Goal: Transaction & Acquisition: Purchase product/service

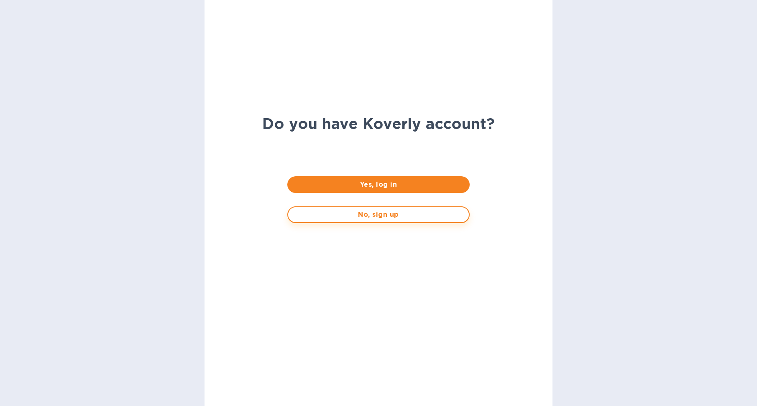
click at [385, 218] on span "No, sign up" at bounding box center [378, 215] width 167 height 10
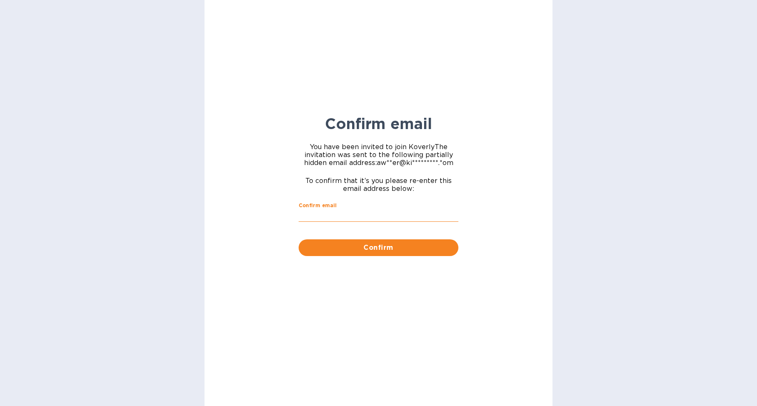
click at [384, 216] on input "Confirm email" at bounding box center [379, 216] width 160 height 13
type input "aweber@kitchenlion.com"
click at [386, 246] on span "Confirm" at bounding box center [378, 248] width 146 height 10
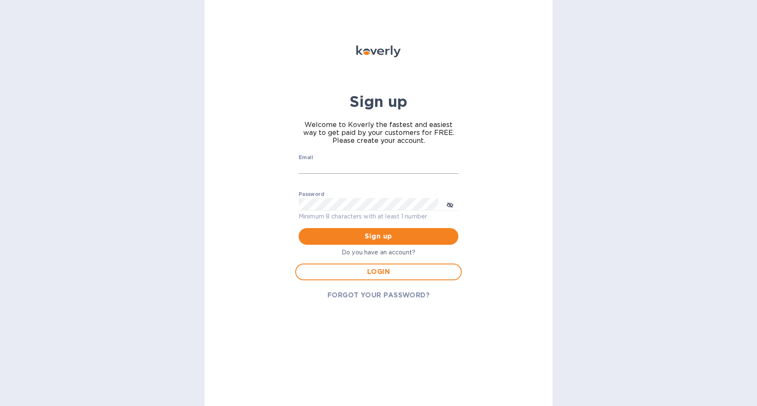
click at [354, 171] on input "Email" at bounding box center [379, 167] width 160 height 13
type input "aweber@kitchenlion.com"
click at [338, 212] on p "Minimum 8 characters with at least 1 number" at bounding box center [379, 217] width 160 height 10
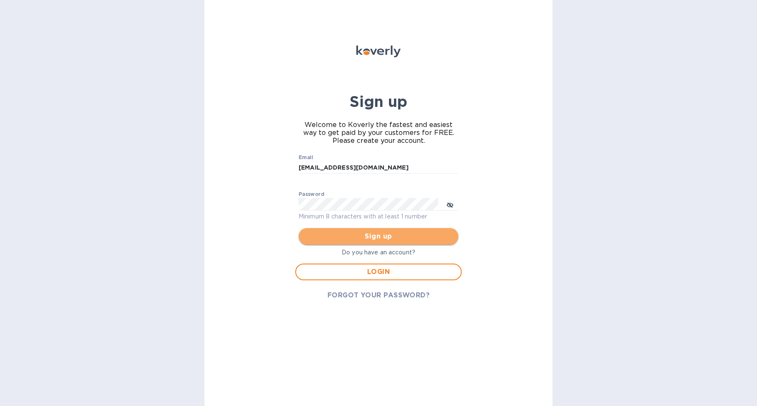
click at [412, 231] on button "Sign up" at bounding box center [379, 236] width 160 height 17
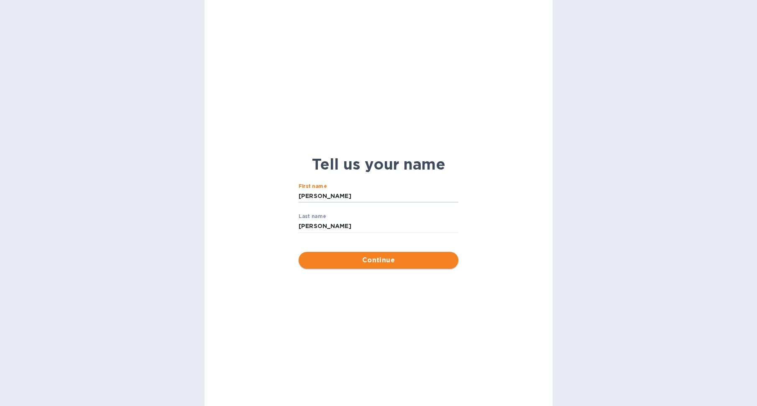
type input "aaron"
click at [371, 263] on span "Continue" at bounding box center [378, 261] width 146 height 10
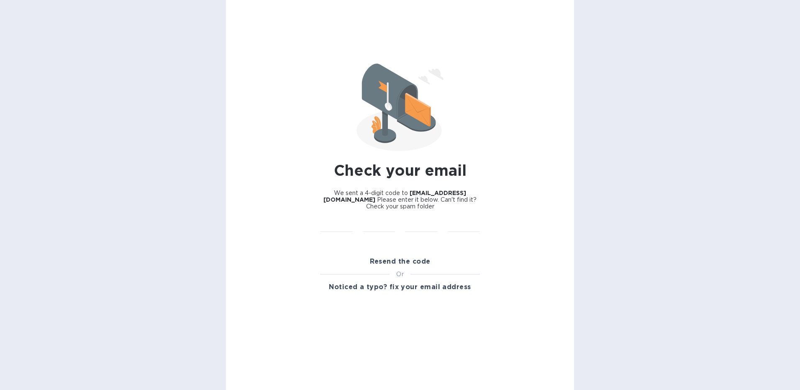
click at [361, 220] on div "​" at bounding box center [379, 231] width 43 height 33
click at [350, 221] on input "text" at bounding box center [336, 226] width 33 height 13
type input "7"
type input "9"
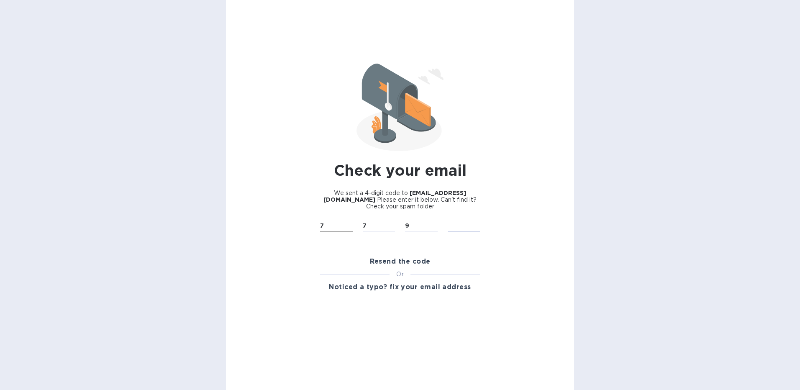
type input "1"
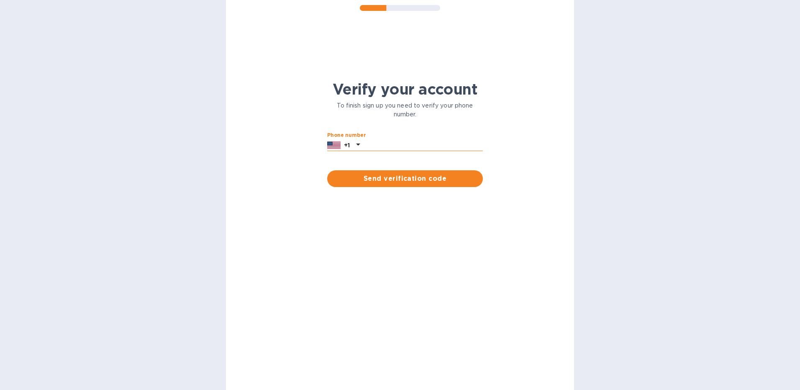
click at [406, 142] on input "text" at bounding box center [423, 145] width 120 height 13
type input "8456623609"
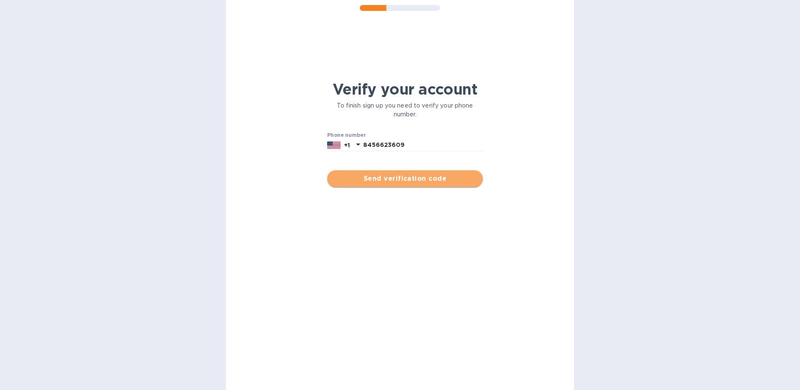
click at [417, 179] on span "Send verification code" at bounding box center [405, 179] width 142 height 10
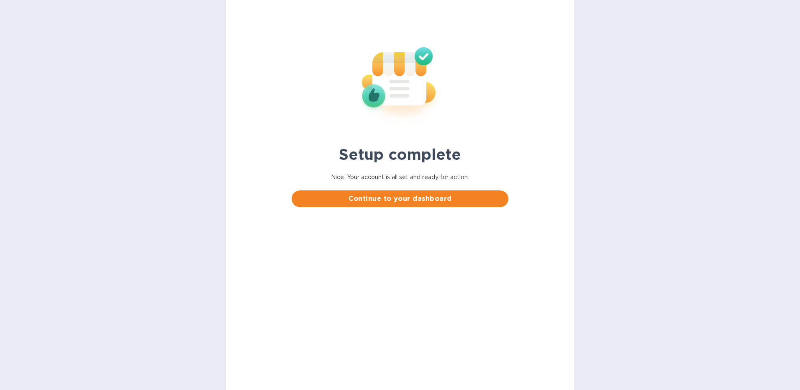
click at [420, 202] on span "Continue to your dashboard" at bounding box center [399, 199] width 203 height 10
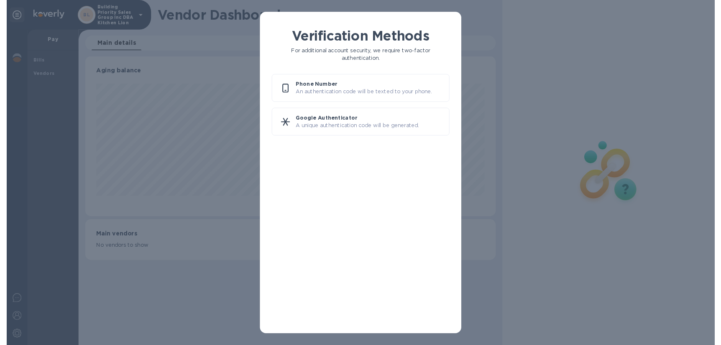
scroll to position [181, 464]
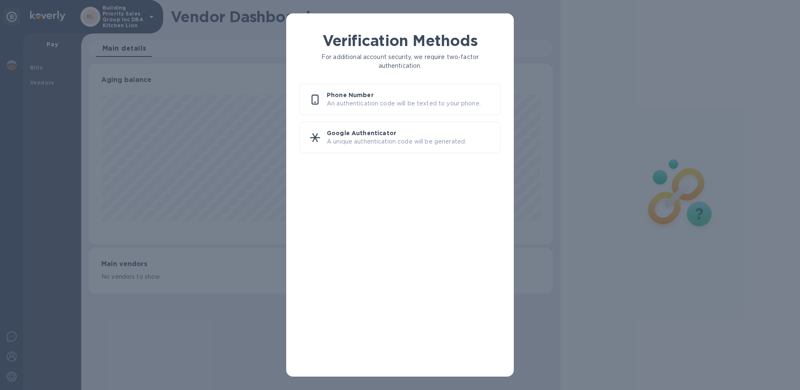
click at [220, 120] on div "Verification Methods For additional account security, we require two-factor aut…" at bounding box center [400, 195] width 800 height 390
click at [354, 133] on p "Google Authenticator" at bounding box center [410, 133] width 166 height 8
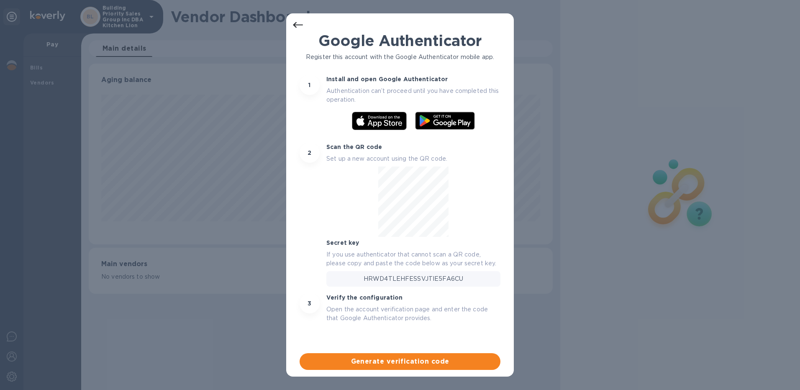
click at [299, 19] on div at bounding box center [297, 25] width 17 height 17
click at [300, 27] on icon at bounding box center [298, 25] width 10 height 10
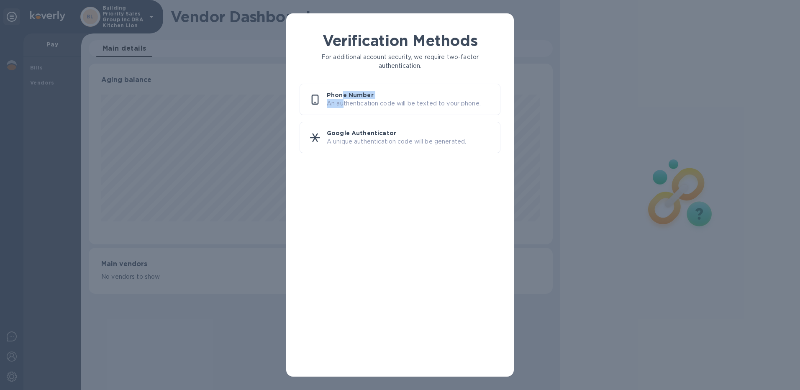
click at [343, 99] on div "Phone Number An authentication code will be texted to your phone." at bounding box center [410, 99] width 166 height 17
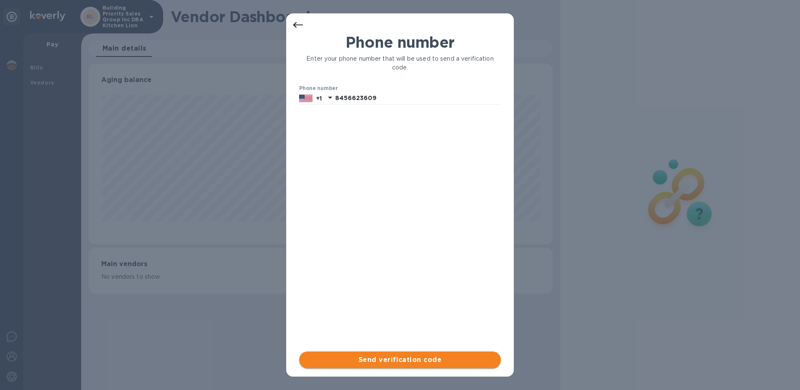
click at [359, 357] on span "Send verification code" at bounding box center [400, 360] width 188 height 10
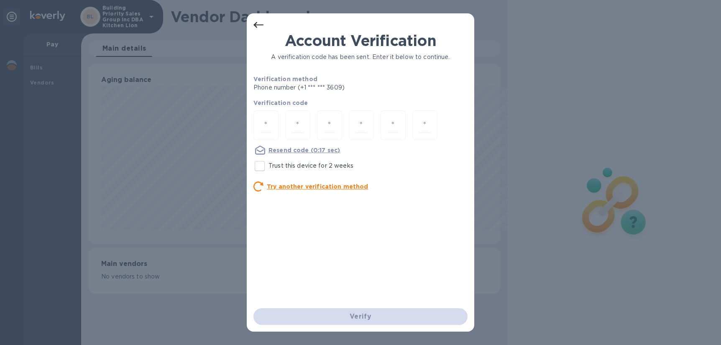
scroll to position [181, 436]
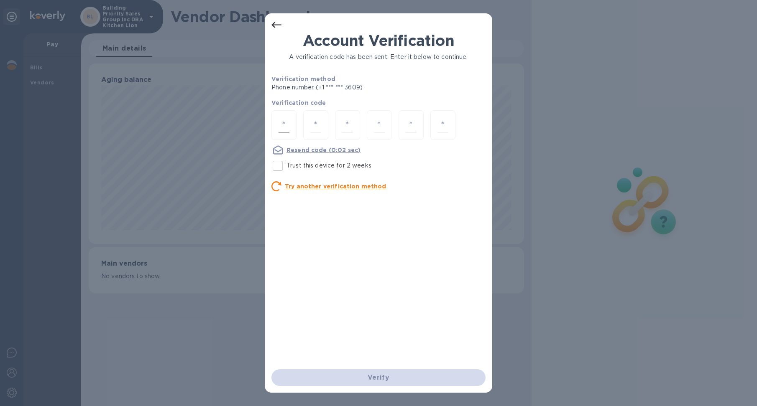
click at [288, 123] on input "number" at bounding box center [284, 125] width 11 height 15
type input "8"
type input "1"
type input "6"
type input "2"
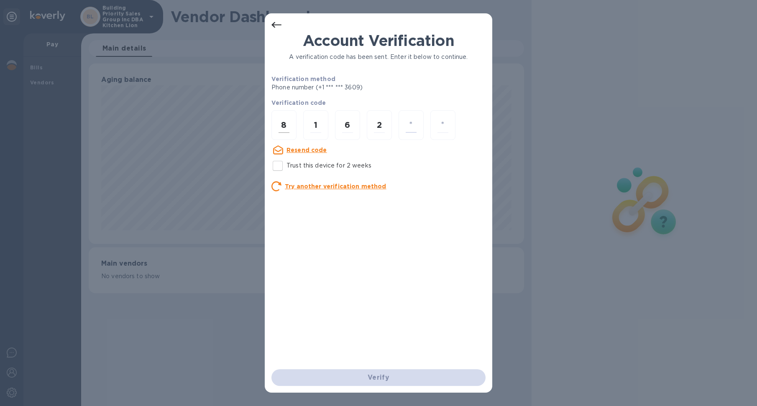
type input "4"
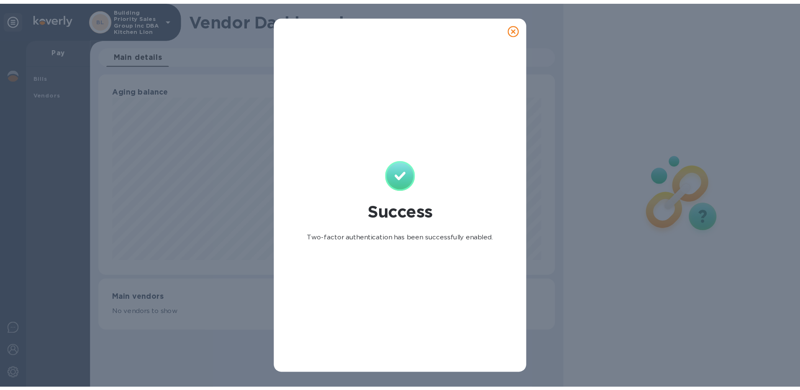
scroll to position [181, 464]
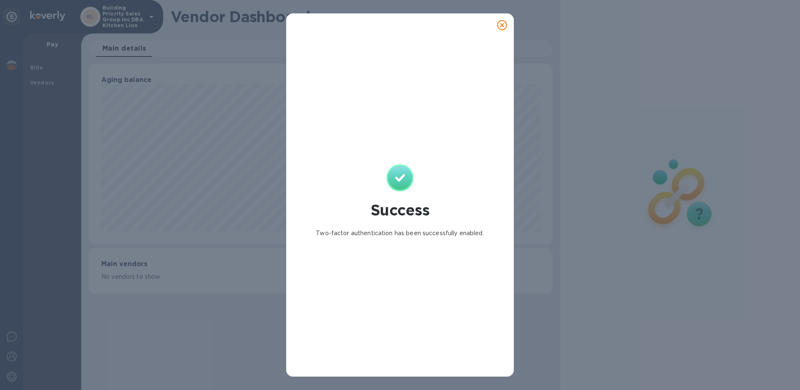
click at [503, 28] on icon at bounding box center [502, 25] width 10 height 10
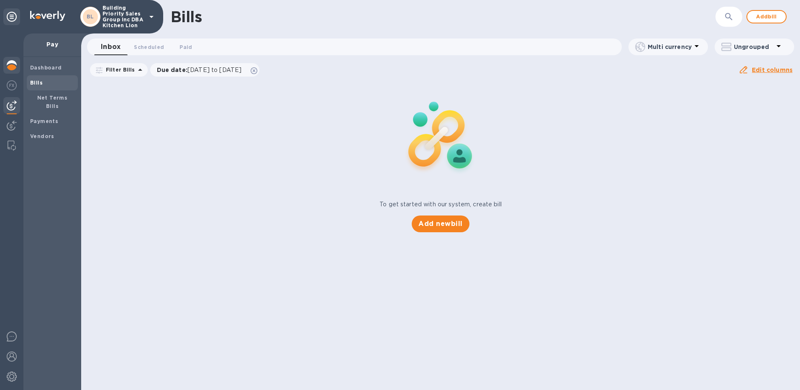
click at [11, 62] on img at bounding box center [12, 65] width 10 height 10
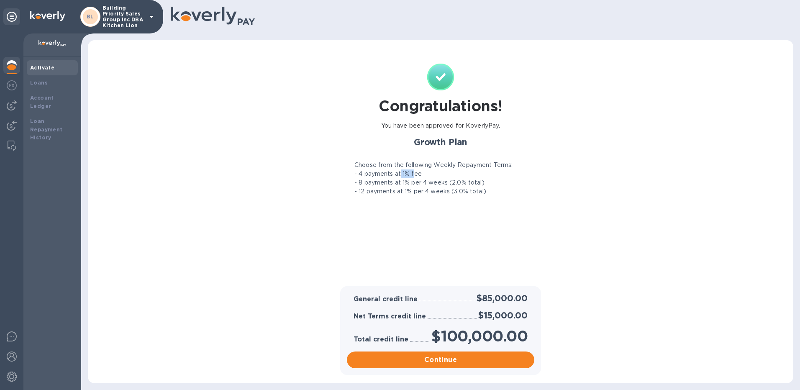
drag, startPoint x: 401, startPoint y: 171, endPoint x: 413, endPoint y: 174, distance: 12.6
click at [413, 174] on p "- 4 payments at 1% fee" at bounding box center [387, 173] width 67 height 9
click at [598, 309] on div "General credit line $85,000.00 Net Terms credit line $15,000.00 Total credit li…" at bounding box center [440, 330] width 688 height 89
click at [371, 357] on span "Continue" at bounding box center [440, 360] width 174 height 10
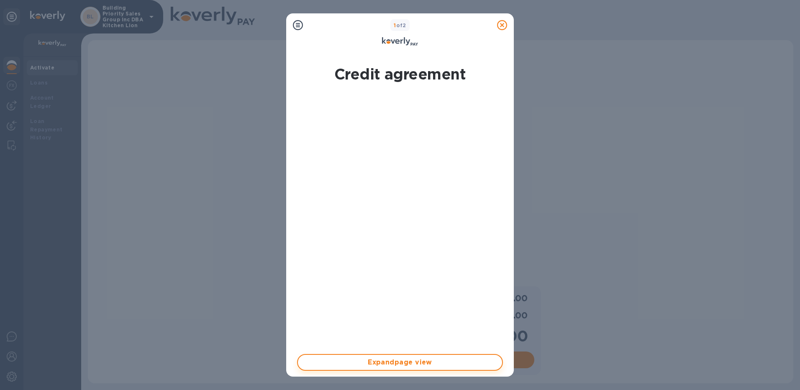
click at [412, 364] on span "Expand page view" at bounding box center [399, 362] width 191 height 10
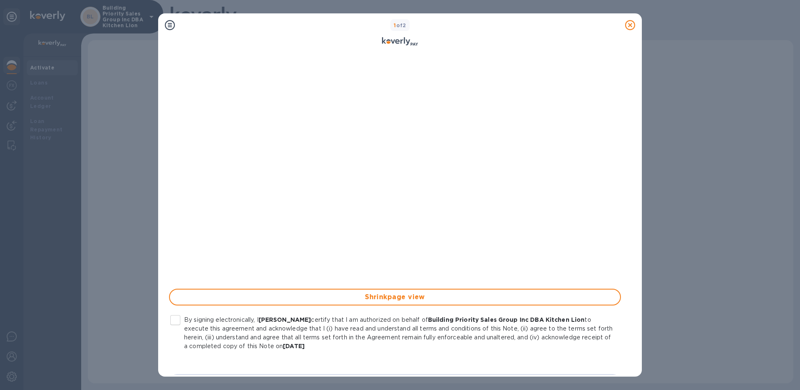
scroll to position [86, 0]
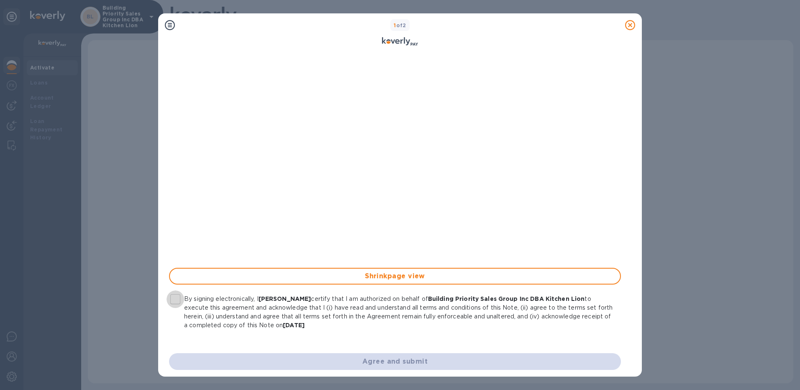
click at [176, 298] on input "By signing electronically, I [PERSON_NAME] certify that I am authorized on beha…" at bounding box center [175, 299] width 18 height 18
checkbox input "true"
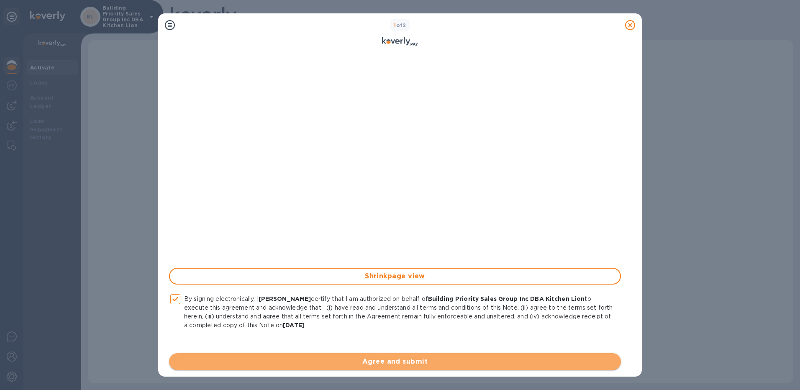
click at [414, 362] on span "Agree and submit" at bounding box center [395, 361] width 438 height 10
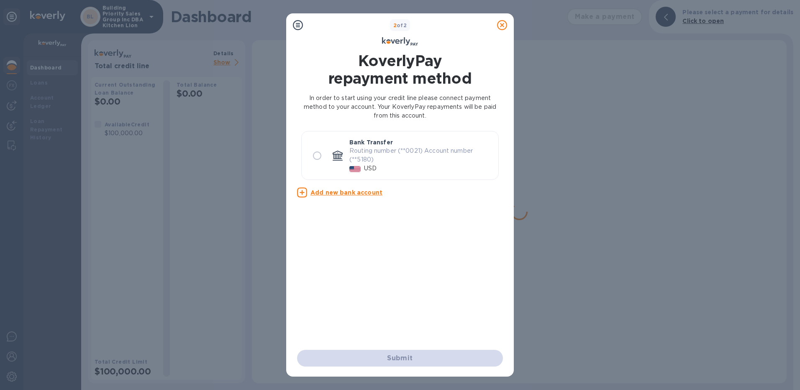
scroll to position [0, 0]
click at [313, 155] on input "radio" at bounding box center [317, 156] width 18 height 18
radio input "true"
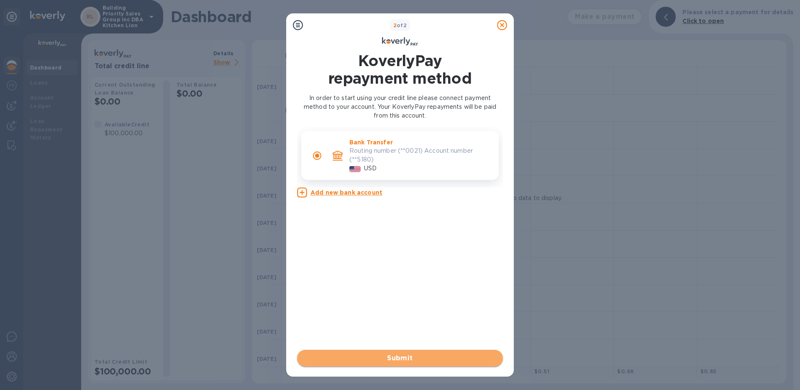
click at [390, 355] on span "Submit" at bounding box center [400, 358] width 192 height 10
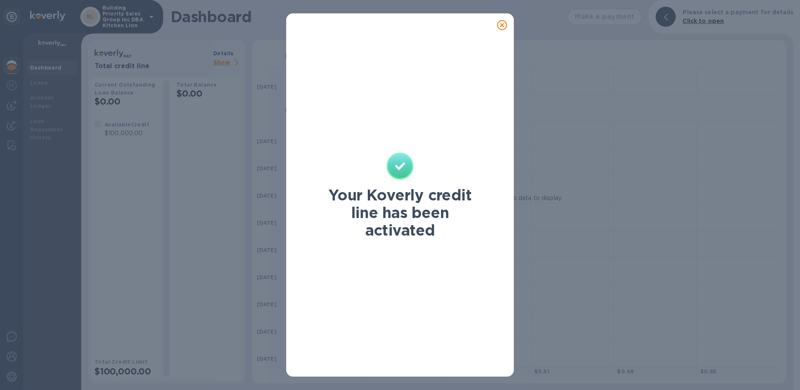
click at [505, 22] on icon at bounding box center [502, 25] width 10 height 10
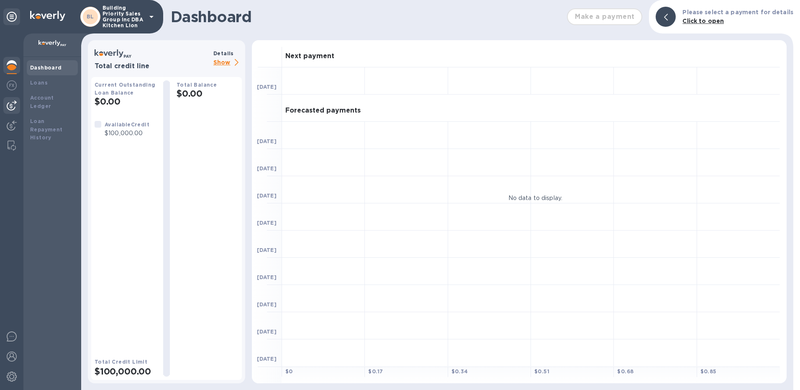
click at [12, 107] on img at bounding box center [12, 105] width 10 height 10
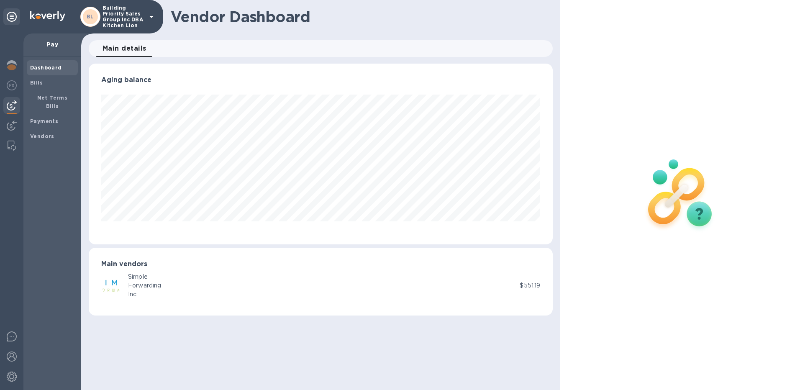
scroll to position [181, 464]
drag, startPoint x: 101, startPoint y: 263, endPoint x: 152, endPoint y: 290, distance: 57.6
click at [152, 290] on div "Main vendors Simple Forwarding Inc $551.19" at bounding box center [321, 282] width 464 height 68
click at [231, 306] on div "Main vendors Simple Forwarding Inc $551.19" at bounding box center [321, 282] width 464 height 68
click at [36, 82] on b "Bills" at bounding box center [36, 82] width 13 height 6
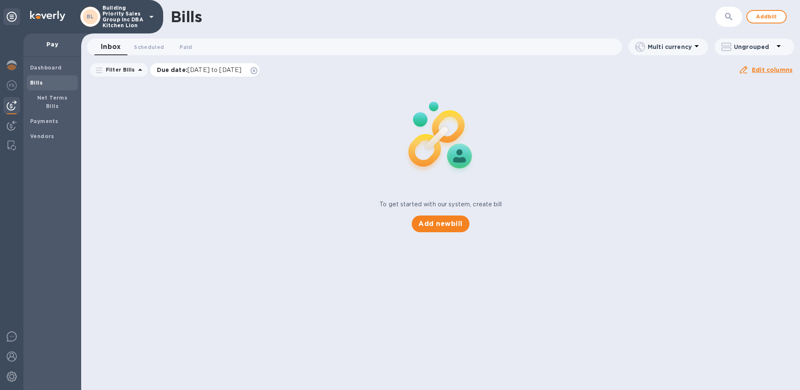
click at [257, 70] on icon at bounding box center [254, 70] width 7 height 7
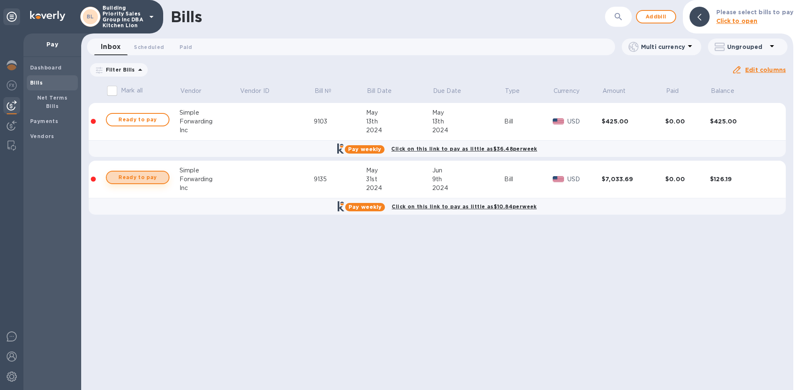
click at [153, 178] on span "Ready to pay" at bounding box center [137, 177] width 49 height 10
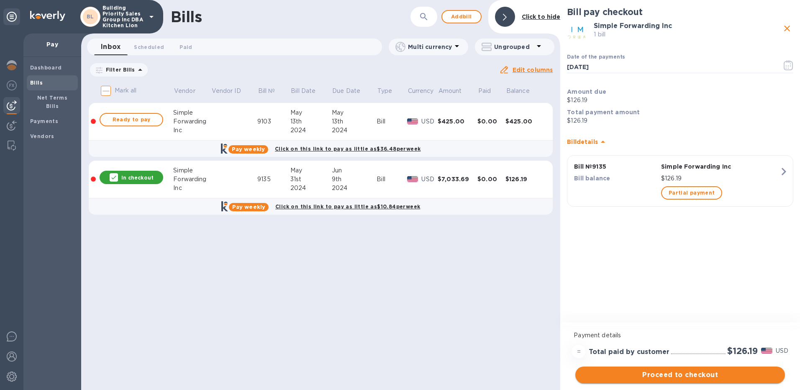
click at [675, 378] on span "Proceed to checkout" at bounding box center [680, 375] width 196 height 10
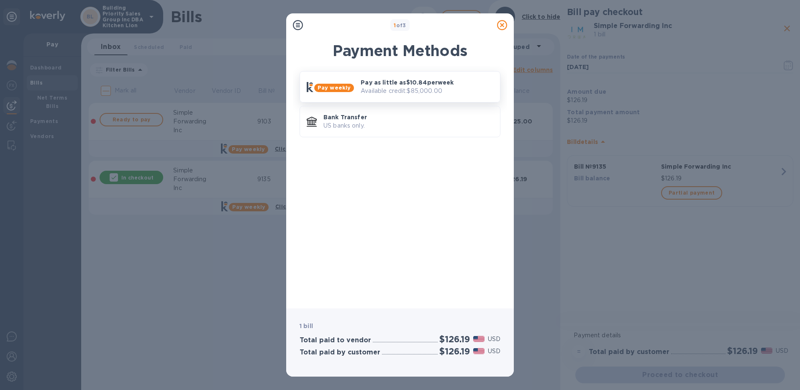
click at [330, 86] on b "Pay weekly" at bounding box center [333, 87] width 33 height 6
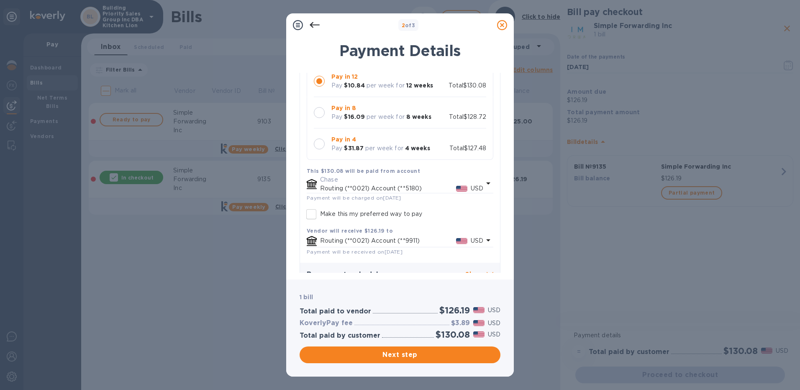
scroll to position [96, 0]
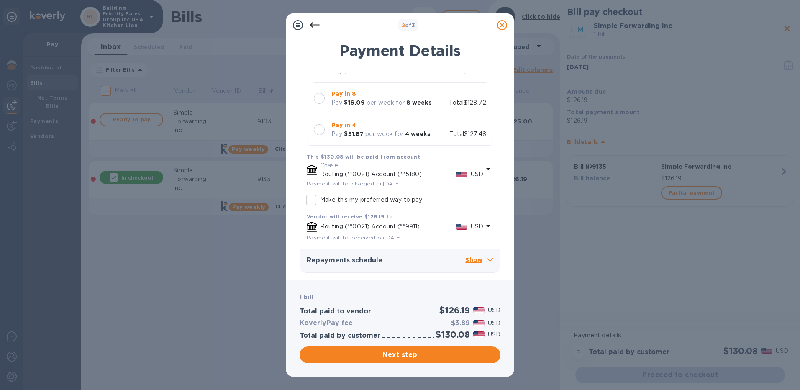
click at [486, 260] on icon at bounding box center [489, 260] width 7 height 4
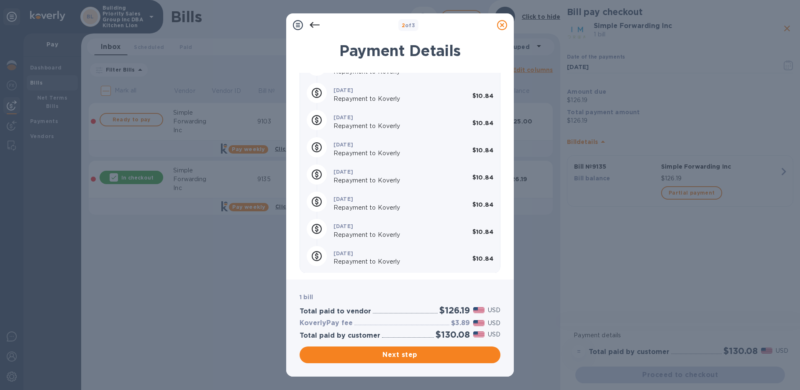
scroll to position [449, 0]
click at [315, 26] on icon at bounding box center [314, 25] width 10 height 10
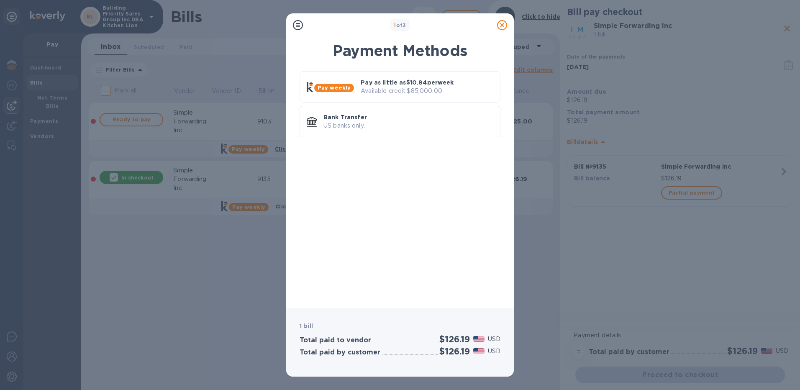
click at [501, 23] on icon at bounding box center [502, 25] width 10 height 10
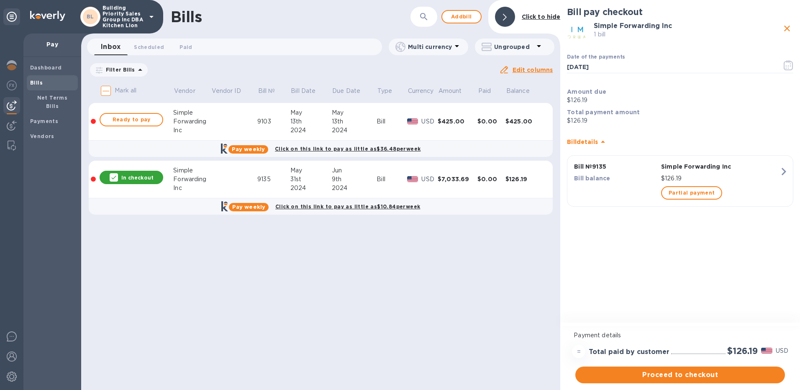
click at [114, 176] on icon at bounding box center [113, 177] width 7 height 7
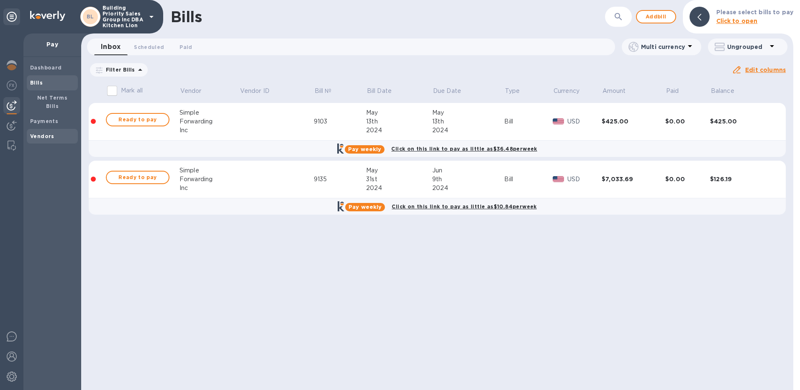
click at [43, 132] on span "Vendors" at bounding box center [42, 136] width 24 height 8
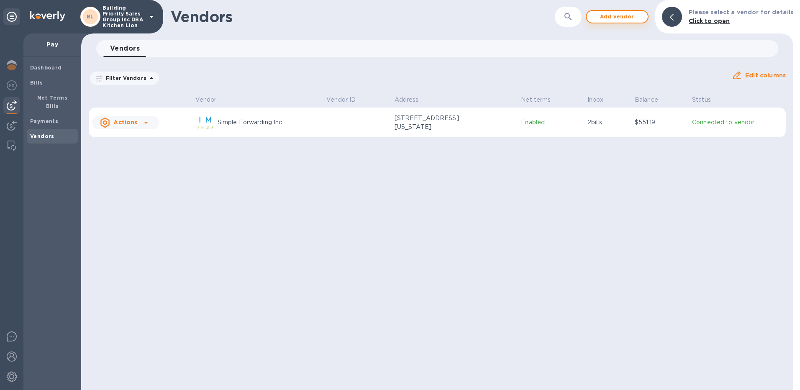
click at [613, 18] on span "Add vendor" at bounding box center [617, 17] width 48 height 10
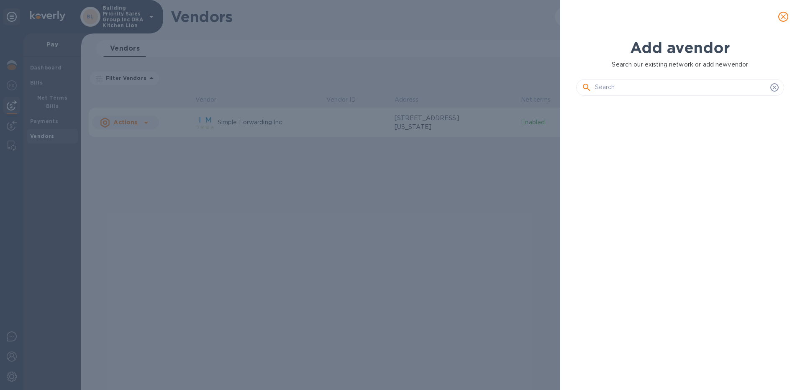
scroll to position [259, 212]
click at [612, 85] on input "text" at bounding box center [681, 87] width 172 height 13
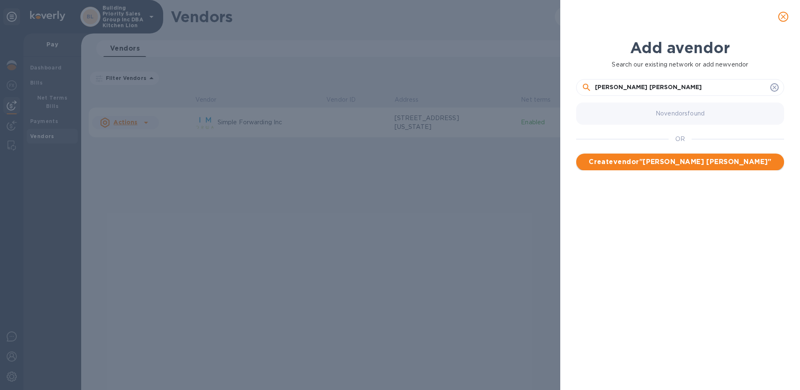
type input "[PERSON_NAME] [PERSON_NAME]"
click at [700, 166] on span "Create vendor " [PERSON_NAME] [PERSON_NAME] "" at bounding box center [680, 162] width 194 height 10
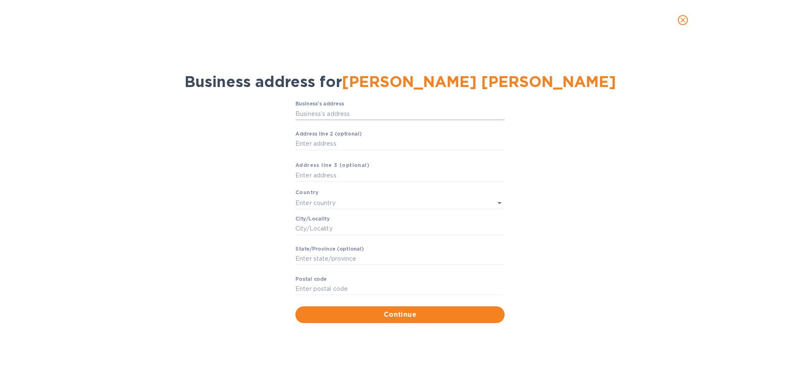
click at [361, 113] on input "Business’s аddress" at bounding box center [399, 113] width 209 height 13
paste input "[STREET_ADDRESS][PERSON_NAME]"
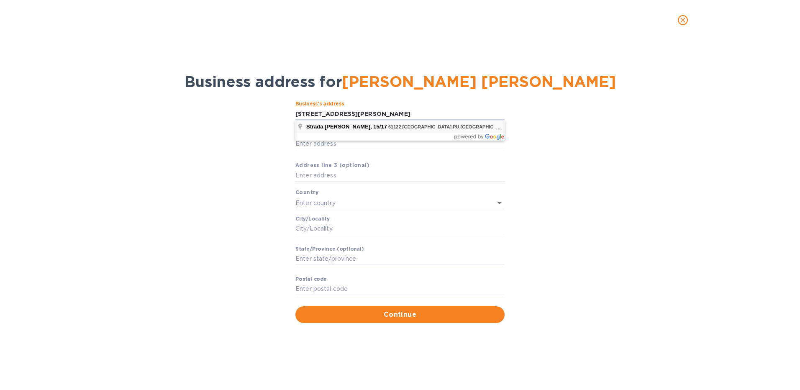
type input "[STREET_ADDRESS][PERSON_NAME]"
type input "[GEOGRAPHIC_DATA]"
type input "Marche"
type input "61122"
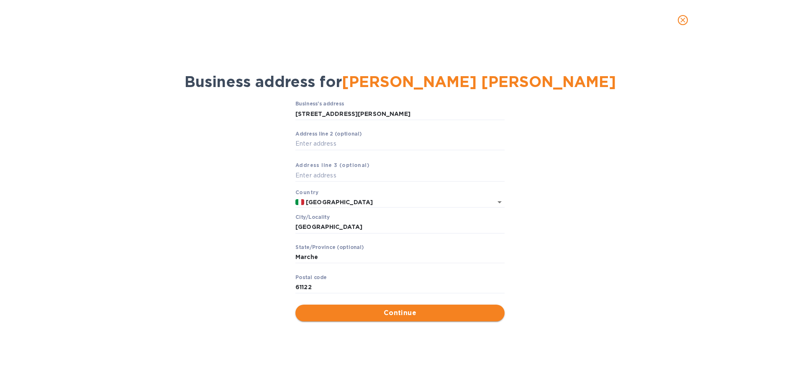
click at [419, 315] on span "Continue" at bounding box center [400, 313] width 196 height 10
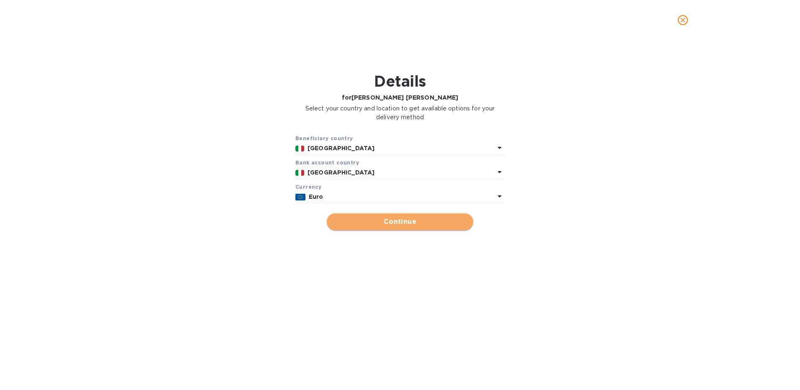
click at [411, 222] on span "Continue" at bounding box center [399, 222] width 133 height 10
type input "[PERSON_NAME] [PERSON_NAME]"
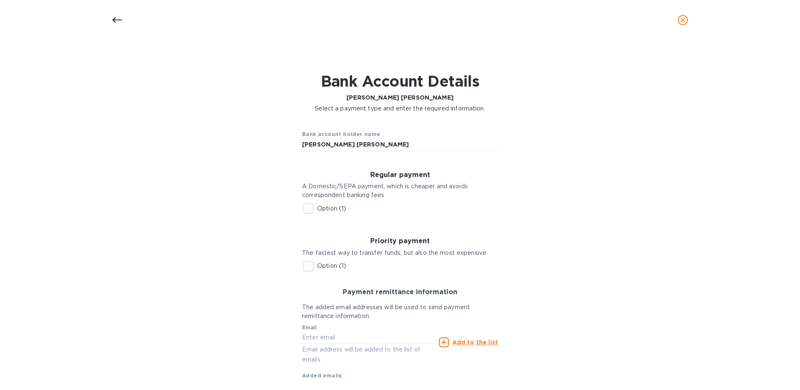
click at [307, 263] on input "Option (1)" at bounding box center [308, 266] width 18 height 18
checkbox input "true"
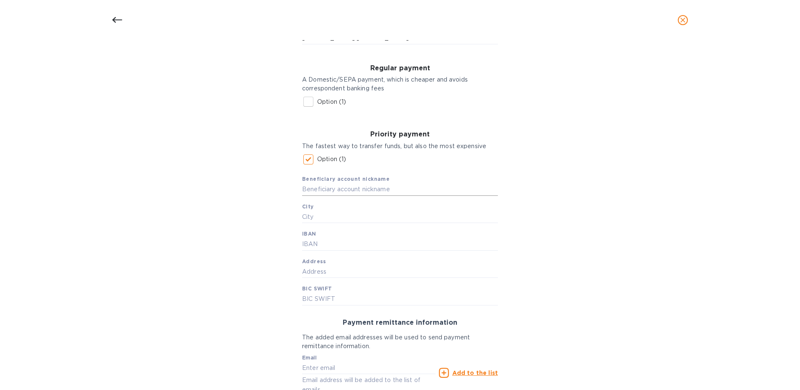
scroll to position [99, 0]
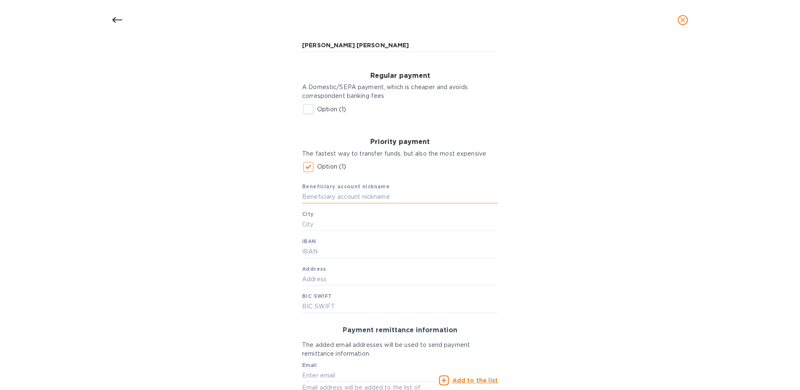
click at [344, 195] on input "text" at bounding box center [400, 197] width 196 height 13
click at [322, 196] on input "text" at bounding box center [400, 197] width 196 height 13
click at [341, 189] on b "Beneficiary account nickname" at bounding box center [345, 186] width 87 height 6
click at [339, 193] on input "text" at bounding box center [400, 197] width 196 height 13
paste input "INTESA SAN PAOLO SPA"
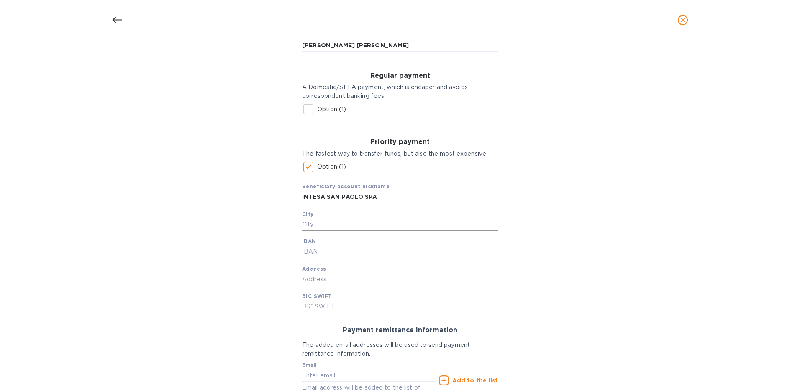
type input "INTESA SAN PAOLO SPA"
click at [352, 226] on input "text" at bounding box center [400, 224] width 196 height 13
type input "[GEOGRAPHIC_DATA]"
click at [348, 254] on input "text" at bounding box center [400, 251] width 196 height 13
click at [320, 256] on input "text" at bounding box center [400, 251] width 196 height 13
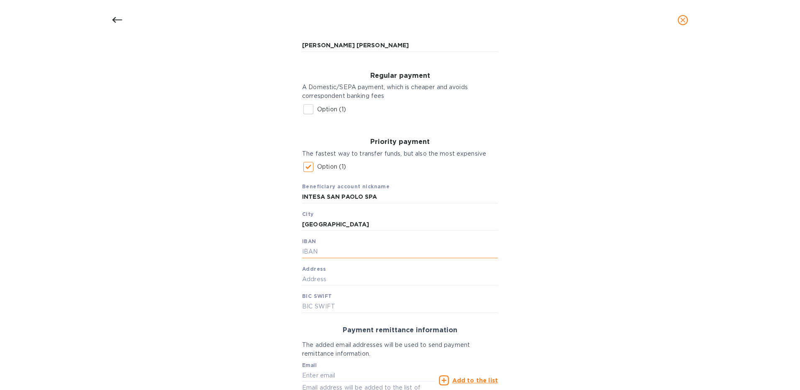
paste input "[FINANCIAL_ID]"
type input "[FINANCIAL_ID]"
click at [327, 279] on input "text" at bounding box center [400, 279] width 196 height 13
click at [322, 280] on input "text" at bounding box center [400, 279] width 196 height 13
paste input "[GEOGRAPHIC_DATA], [STREET_ADDRESS]"
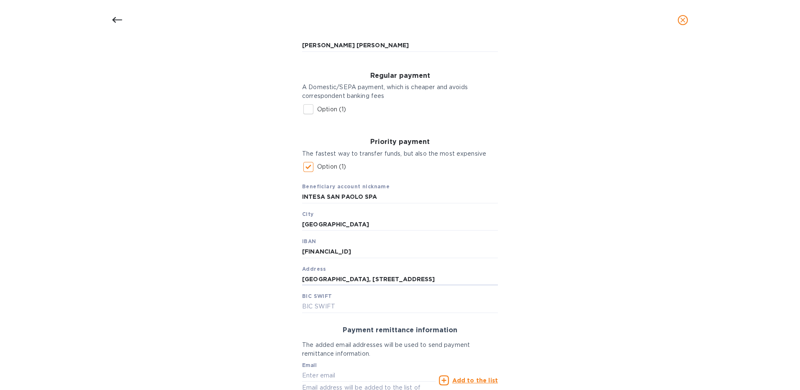
type input "[GEOGRAPHIC_DATA], [STREET_ADDRESS]"
click at [321, 302] on input "text" at bounding box center [400, 306] width 196 height 13
paste input "[SWIFT_CODE]"
type input "[SWIFT_CODE]"
click at [649, 326] on div "Bank account holder name [PERSON_NAME] [PERSON_NAME] Regular payment A Domestic…" at bounding box center [400, 236] width 778 height 434
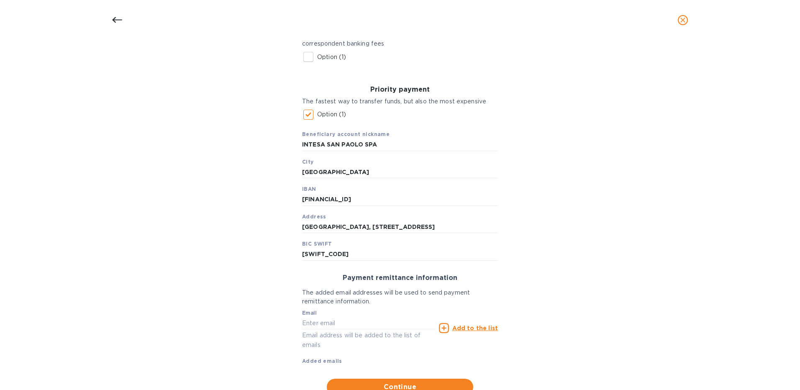
scroll to position [183, 0]
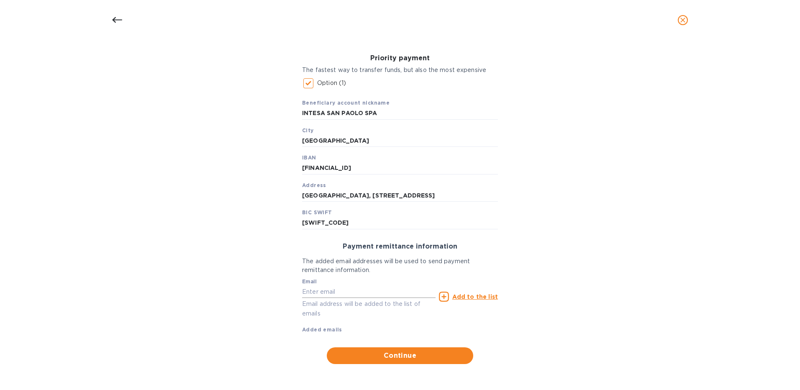
click at [343, 292] on input "text" at bounding box center [368, 291] width 133 height 13
click at [592, 277] on div "Bank account holder name [PERSON_NAME] [PERSON_NAME] Regular payment A Domestic…" at bounding box center [400, 152] width 778 height 434
click at [332, 293] on input "text" at bounding box center [368, 291] width 133 height 13
click at [368, 292] on input "text" at bounding box center [368, 291] width 133 height 13
paste input "[EMAIL_ADDRESS][DOMAIN_NAME]"
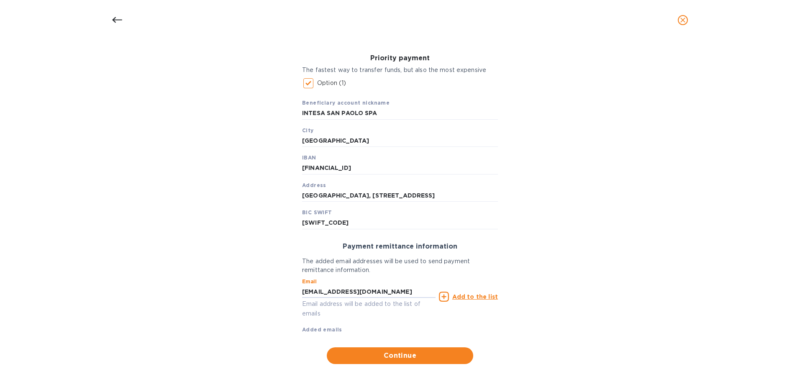
type input "[EMAIL_ADDRESS][DOMAIN_NAME]"
click at [444, 296] on icon at bounding box center [444, 296] width 10 height 10
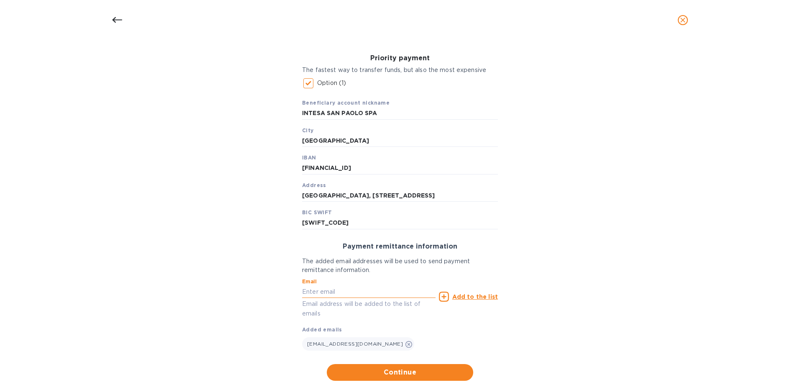
click at [327, 291] on input "text" at bounding box center [368, 291] width 133 height 13
click at [464, 294] on u "Add to the list" at bounding box center [475, 296] width 46 height 7
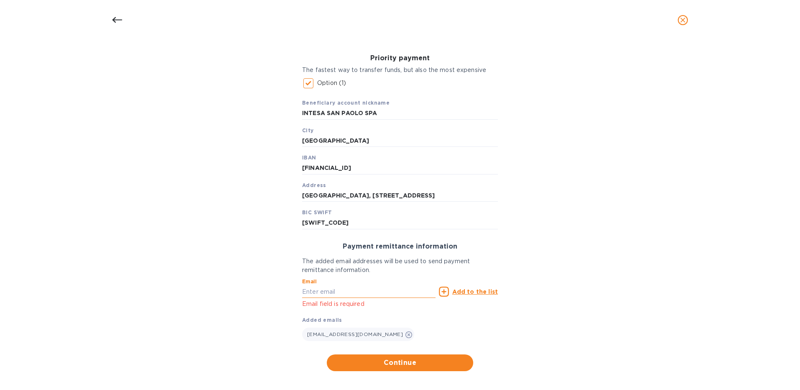
click at [327, 288] on input "text" at bounding box center [368, 291] width 133 height 13
paste input "[PERSON_NAME][EMAIL_ADDRESS][DOMAIN_NAME]"
type input "[PERSON_NAME][EMAIL_ADDRESS][DOMAIN_NAME]"
click at [447, 289] on icon at bounding box center [444, 291] width 10 height 10
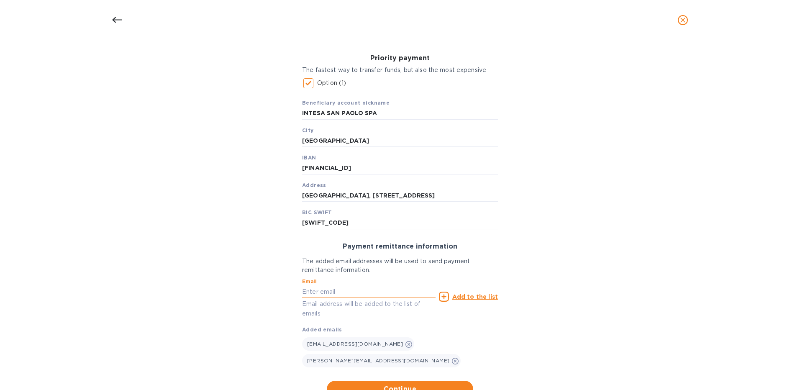
click at [311, 288] on input "text" at bounding box center [368, 291] width 133 height 13
paste input "[EMAIL_ADDRESS][DOMAIN_NAME]"
type input "[EMAIL_ADDRESS][DOMAIN_NAME]"
click at [464, 294] on u "Add to the list" at bounding box center [475, 296] width 46 height 7
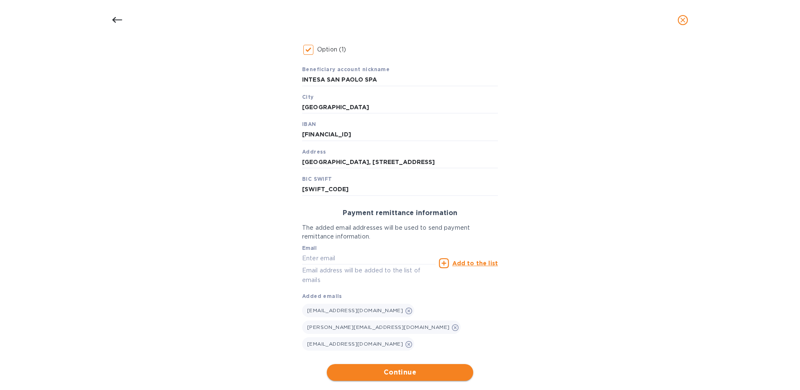
click at [393, 367] on span "Continue" at bounding box center [399, 372] width 133 height 10
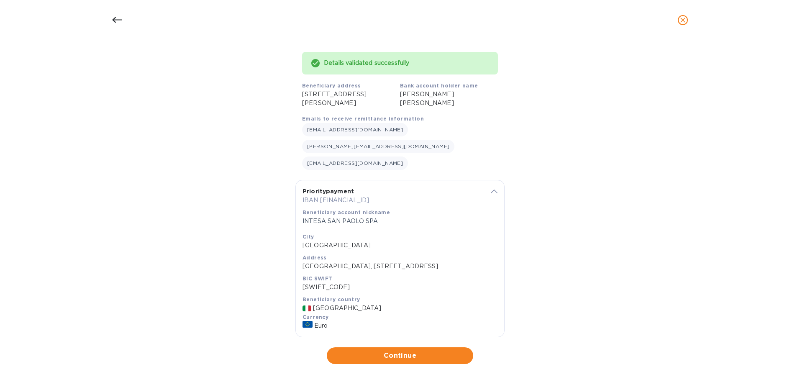
scroll to position [39, 0]
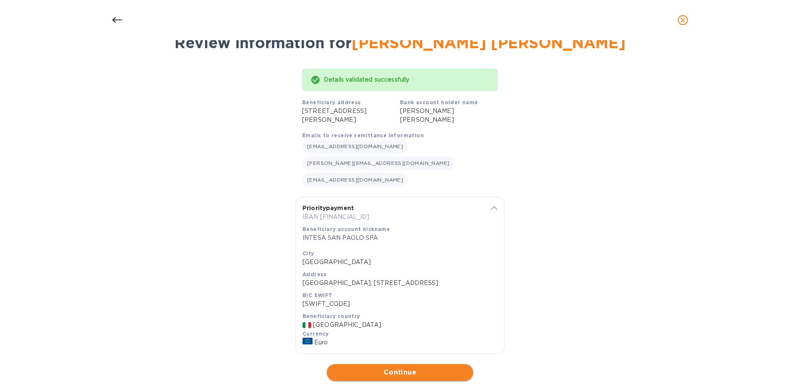
click at [404, 367] on span "Continue" at bounding box center [399, 372] width 133 height 10
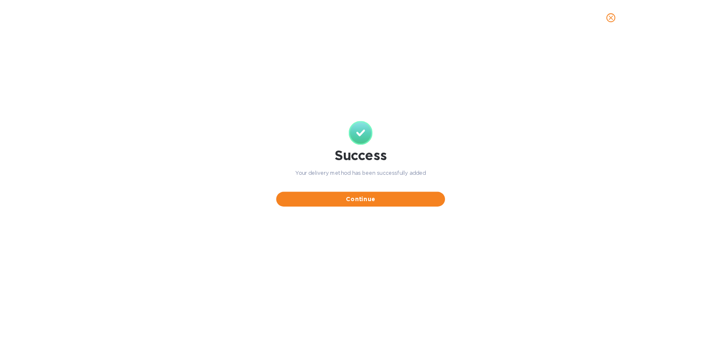
scroll to position [0, 0]
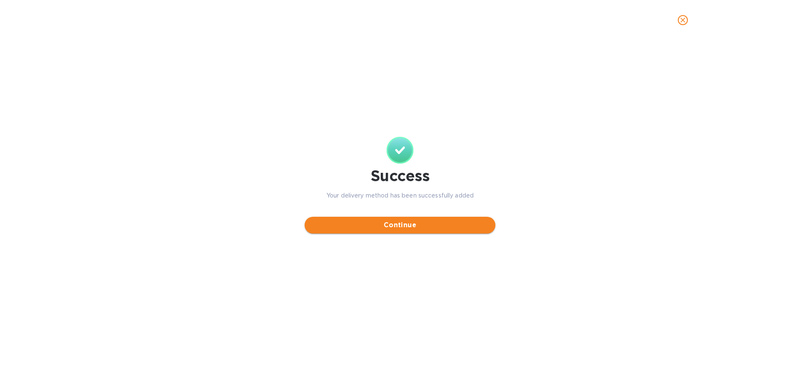
click at [399, 226] on span "Continue" at bounding box center [399, 225] width 177 height 10
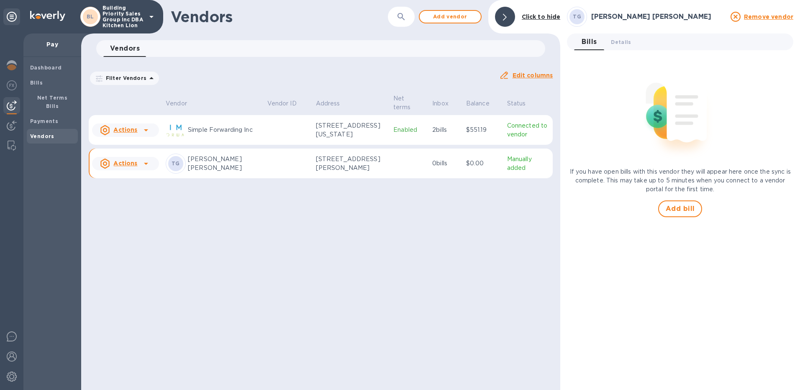
click at [145, 165] on icon at bounding box center [146, 164] width 4 height 2
click at [134, 199] on b "Add new bill" at bounding box center [134, 202] width 39 height 7
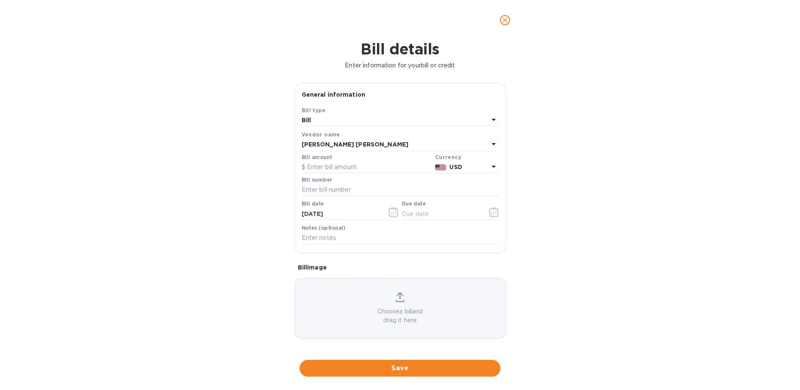
click at [378, 119] on div "Bill" at bounding box center [395, 121] width 187 height 12
click at [168, 117] on div "Bill details Enter information for your bill or credit General information Save…" at bounding box center [400, 215] width 800 height 350
click at [488, 167] on icon at bounding box center [493, 166] width 10 height 10
click at [387, 194] on div "EUR" at bounding box center [386, 188] width 68 height 12
click at [322, 169] on input "text" at bounding box center [367, 167] width 130 height 13
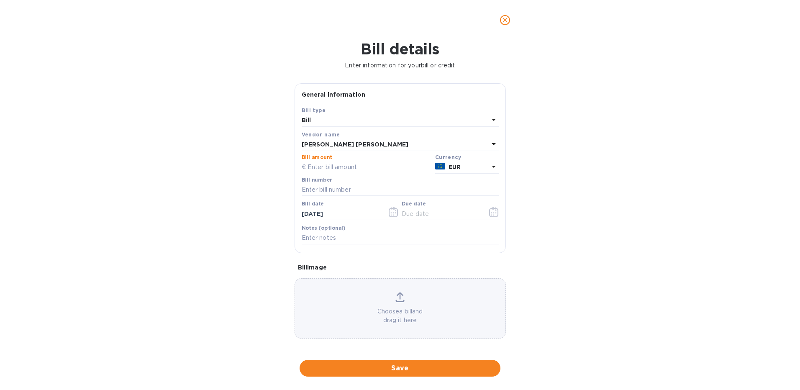
paste input "."
type input "."
paste input "."
type input "."
type input "9,249.75"
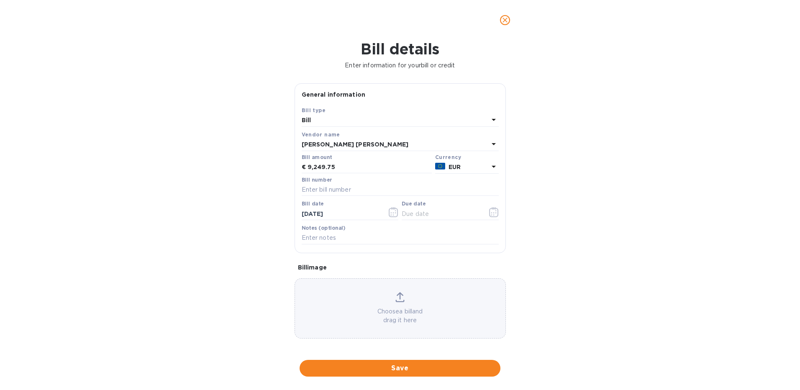
click at [621, 206] on div "Bill details Enter information for your bill or credit General information Save…" at bounding box center [400, 215] width 800 height 350
click at [345, 192] on input "text" at bounding box center [400, 190] width 197 height 13
paste input "[EMAIL_ADDRESS][DOMAIN_NAME]"
type input "i"
type input "000159"
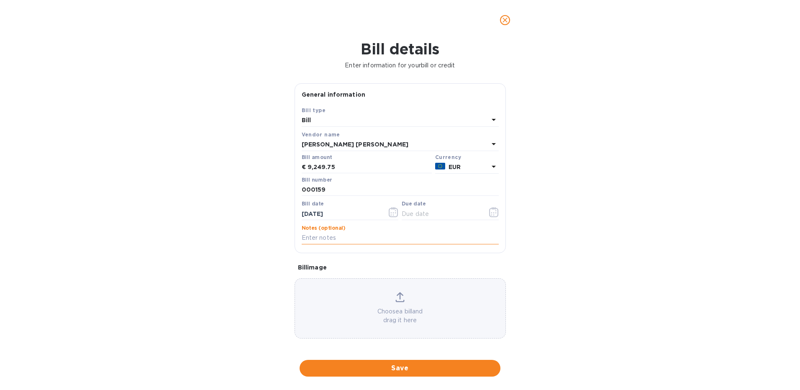
click at [325, 238] on input "text" at bounding box center [400, 238] width 197 height 13
type input "[STREET_ADDRESS][PERSON_NAME]"
drag, startPoint x: 307, startPoint y: 166, endPoint x: 334, endPoint y: 167, distance: 26.8
click at [334, 167] on input "9,249.75" at bounding box center [369, 167] width 124 height 13
click at [338, 166] on input "9,249.75" at bounding box center [369, 167] width 124 height 13
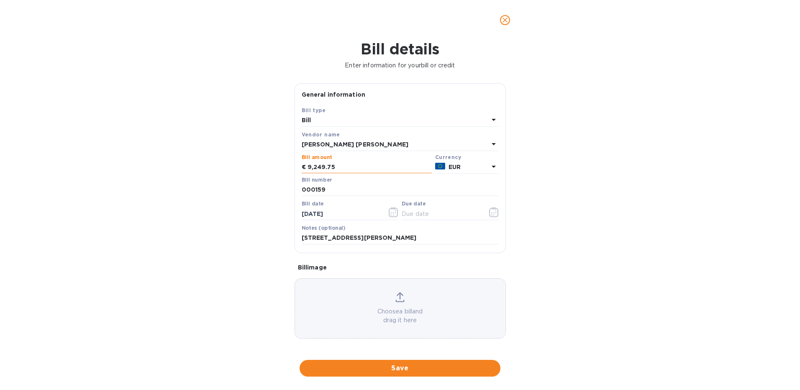
drag, startPoint x: 333, startPoint y: 167, endPoint x: 308, endPoint y: 169, distance: 24.8
click at [308, 169] on input "9,249.75" at bounding box center [369, 167] width 124 height 13
click at [489, 210] on icon "button" at bounding box center [494, 212] width 10 height 10
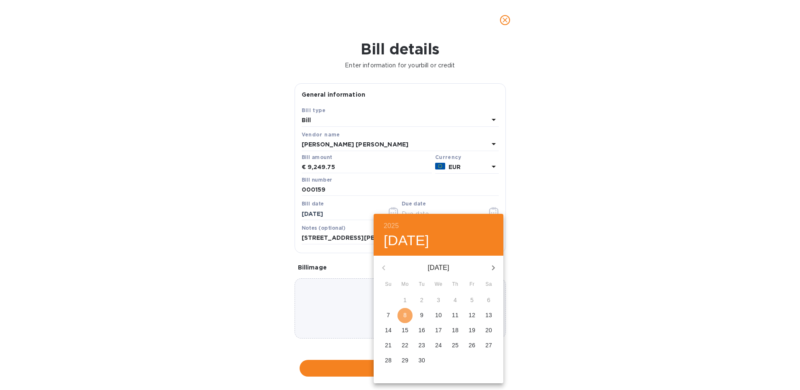
click at [406, 315] on p "8" at bounding box center [404, 315] width 3 height 8
type input "[DATE]"
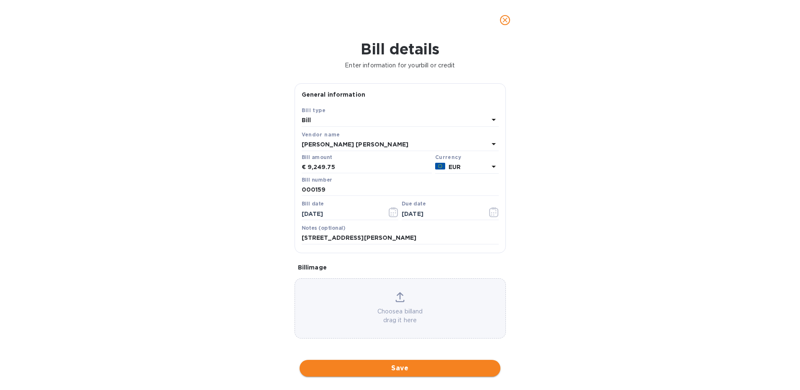
click at [396, 366] on span "Save" at bounding box center [399, 368] width 187 height 10
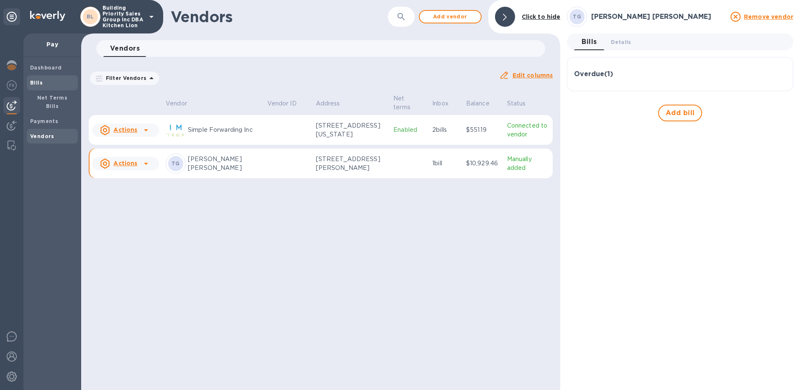
click at [41, 80] on b "Bills" at bounding box center [36, 82] width 13 height 6
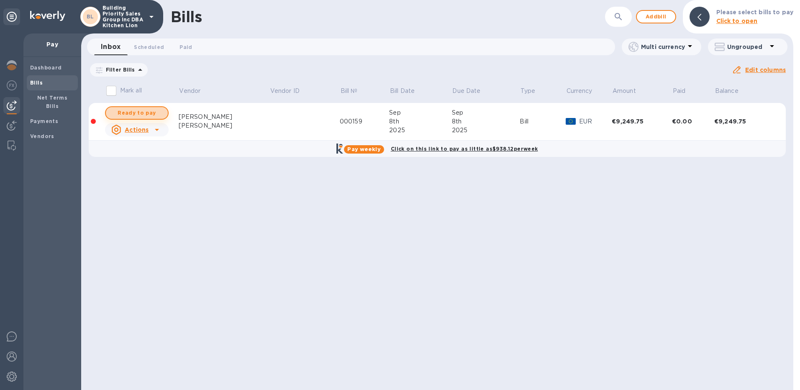
click at [139, 116] on span "Ready to pay" at bounding box center [136, 113] width 49 height 10
checkbox input "true"
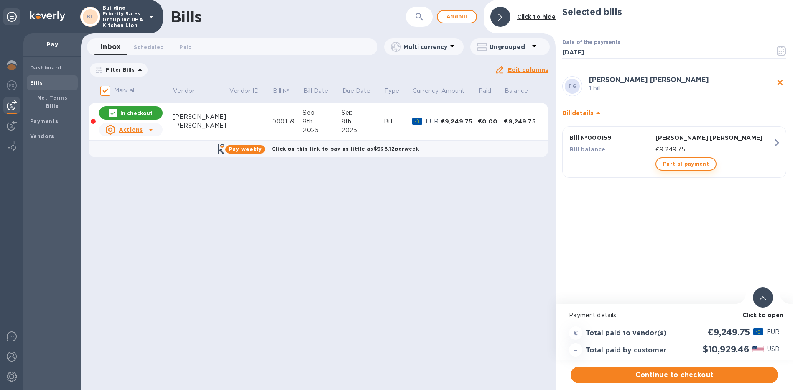
click at [675, 165] on span "Partial payment" at bounding box center [686, 164] width 46 height 10
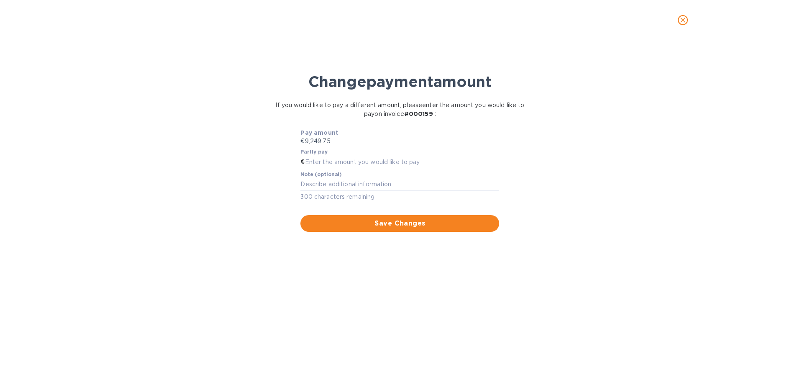
click at [683, 24] on span "close" at bounding box center [682, 20] width 10 height 10
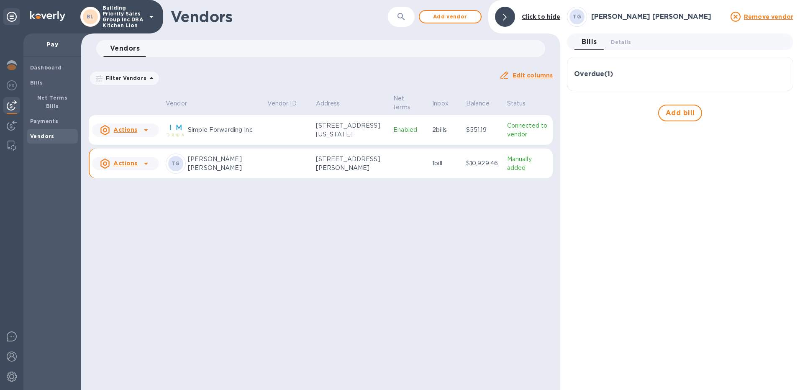
click at [207, 168] on p "[PERSON_NAME] [PERSON_NAME]" at bounding box center [224, 164] width 73 height 18
click at [217, 166] on p "[PERSON_NAME] [PERSON_NAME]" at bounding box center [224, 164] width 73 height 18
click at [327, 169] on p "[STREET_ADDRESS][PERSON_NAME]" at bounding box center [351, 164] width 71 height 18
click at [197, 168] on p "[PERSON_NAME] [PERSON_NAME]" at bounding box center [224, 164] width 73 height 18
drag, startPoint x: 36, startPoint y: 80, endPoint x: 47, endPoint y: 84, distance: 11.0
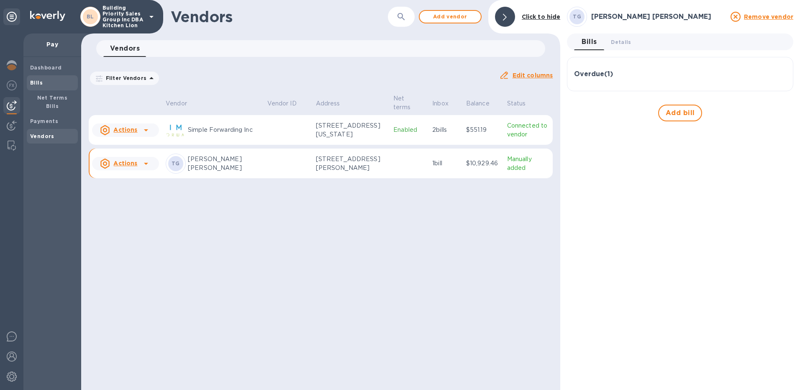
click at [36, 80] on b "Bills" at bounding box center [36, 82] width 13 height 6
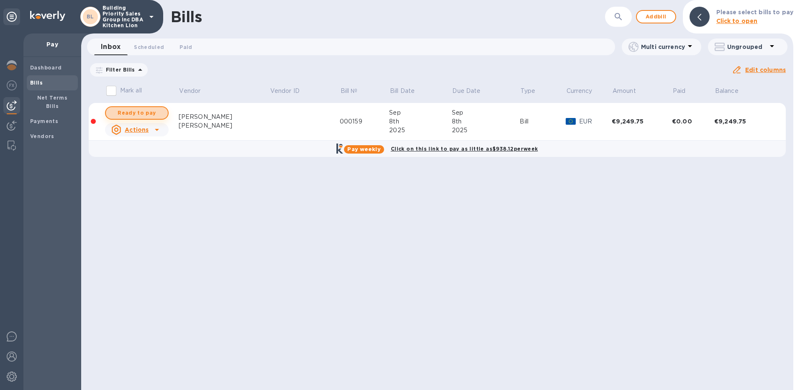
click at [128, 111] on span "Ready to pay" at bounding box center [136, 113] width 49 height 10
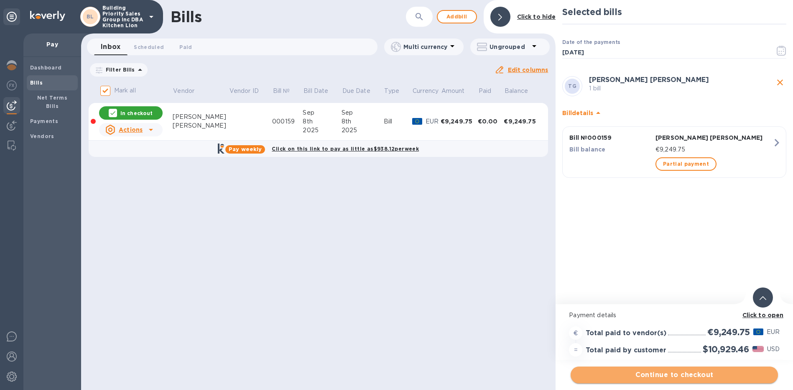
click at [675, 377] on span "Continue to checkout" at bounding box center [675, 375] width 194 height 10
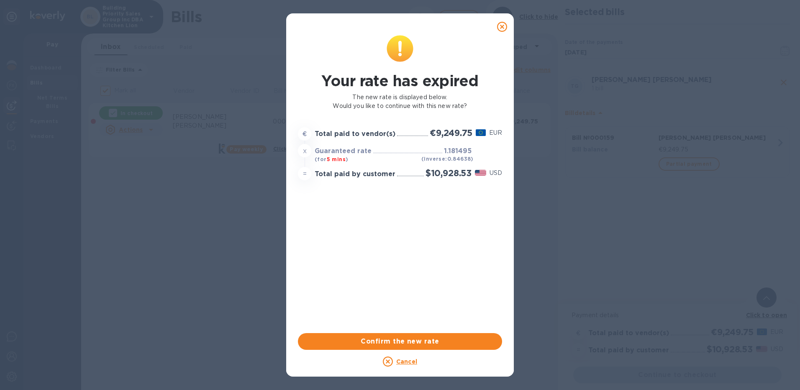
click at [446, 190] on div "Your rate has expired The new rate is displayed below. Would you like to contin…" at bounding box center [399, 182] width 207 height 298
click at [389, 363] on icon at bounding box center [388, 361] width 10 height 10
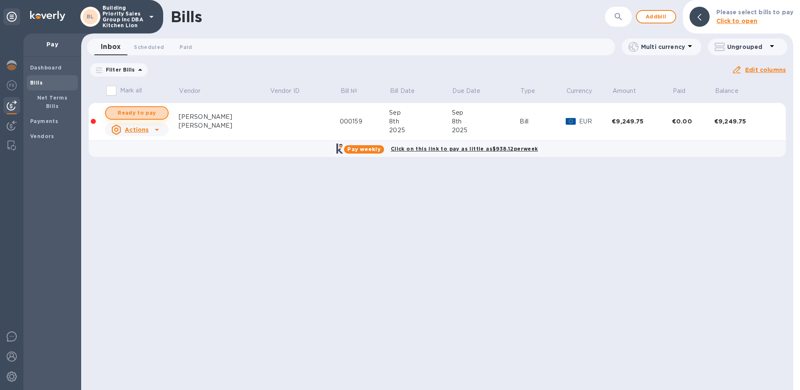
click at [139, 113] on span "Ready to pay" at bounding box center [136, 113] width 49 height 10
checkbox input "true"
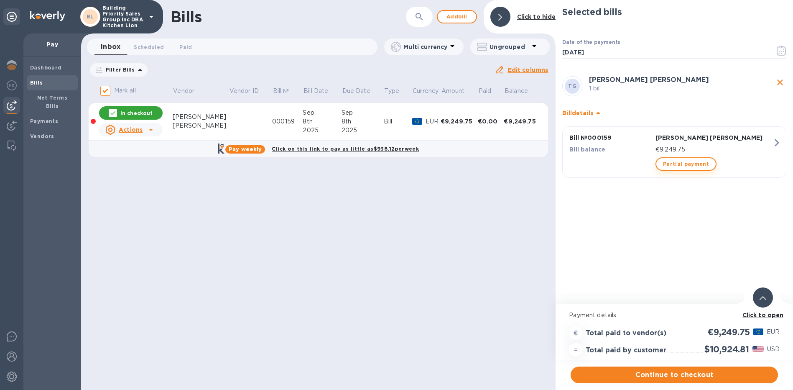
click at [686, 164] on span "Partial payment" at bounding box center [686, 164] width 46 height 10
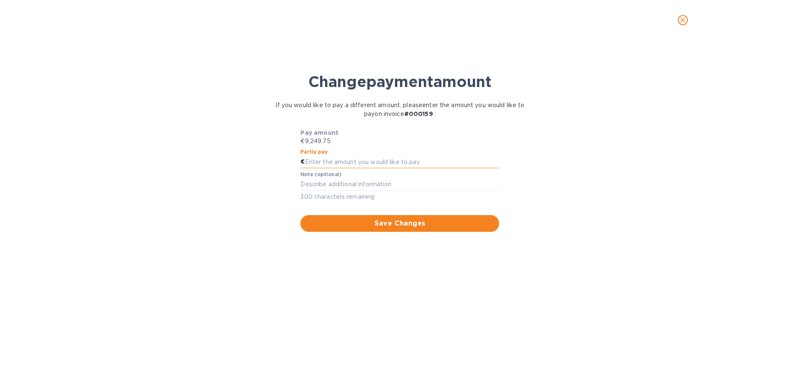
click at [332, 164] on input "text" at bounding box center [402, 162] width 194 height 13
type input "4,625"
click at [358, 185] on textarea at bounding box center [399, 184] width 199 height 7
type textarea "Approx 50% deposit"
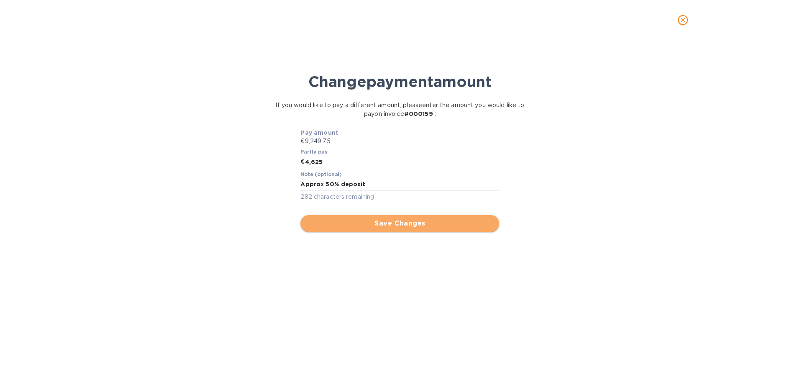
click at [409, 224] on span "Save Changes" at bounding box center [399, 223] width 185 height 10
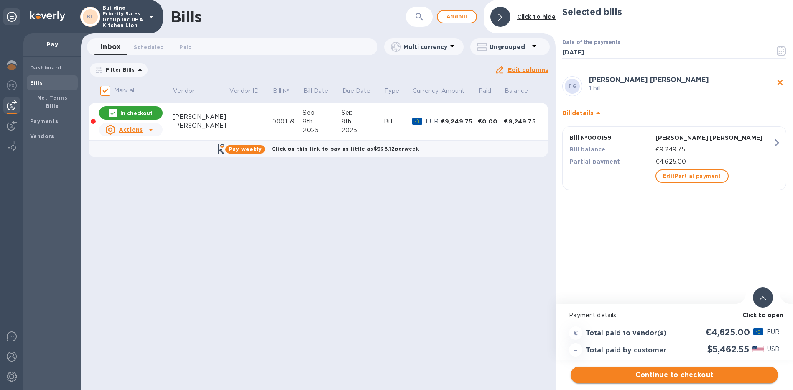
click at [663, 375] on span "Continue to checkout" at bounding box center [675, 375] width 194 height 10
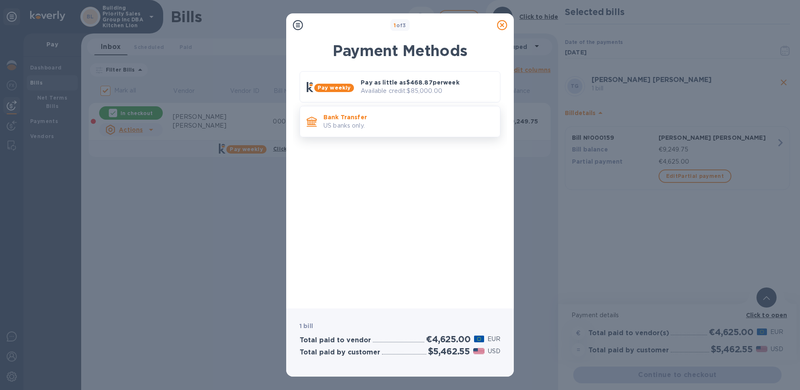
click at [365, 118] on p "Bank Transfer" at bounding box center [408, 117] width 170 height 8
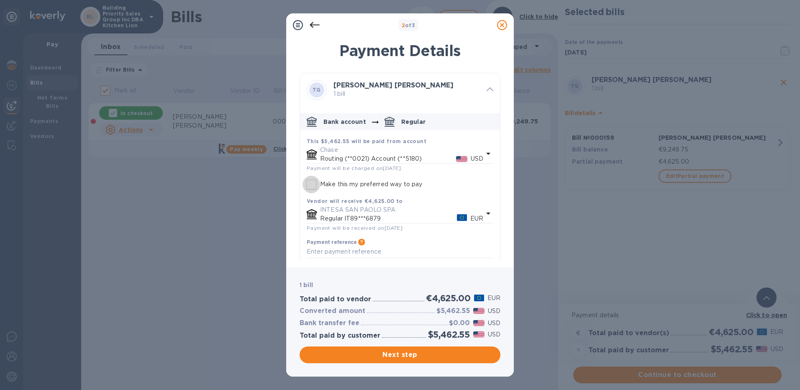
click at [314, 186] on input "Make this my preferred way to pay" at bounding box center [311, 185] width 18 height 18
checkbox input "true"
click at [419, 357] on span "Next step" at bounding box center [399, 355] width 187 height 10
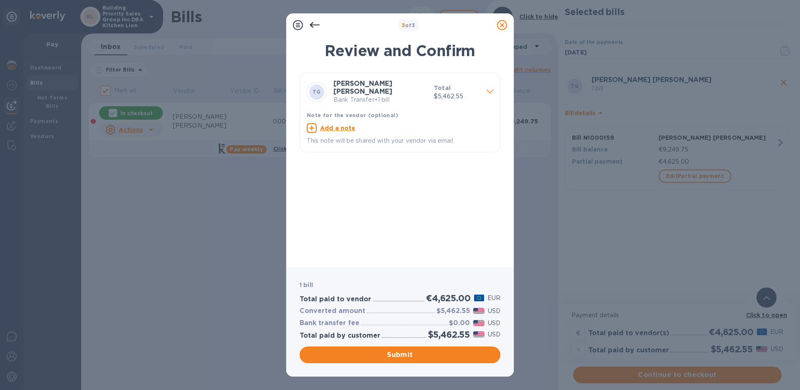
click at [343, 125] on u "Add a note" at bounding box center [338, 128] width 36 height 7
click at [347, 127] on textarea at bounding box center [393, 128] width 173 height 7
paste textarea "9,249.75"
type textarea "9"
type textarea "Quote number 0159 PO#8237 (35 [PERSON_NAME])"
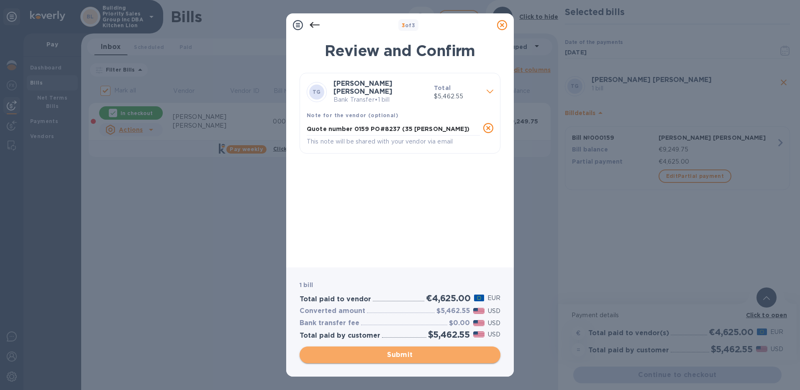
click at [406, 358] on span "Submit" at bounding box center [399, 355] width 187 height 10
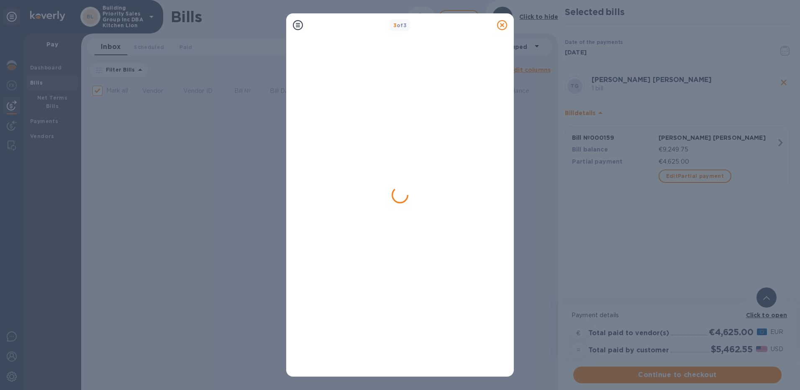
checkbox input "false"
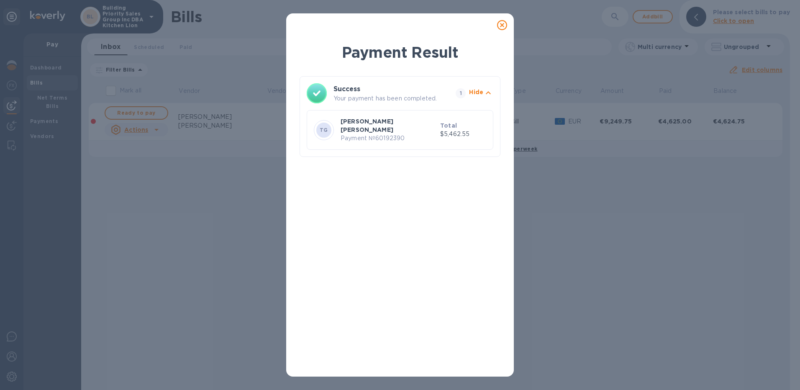
click at [502, 25] on icon at bounding box center [502, 25] width 10 height 10
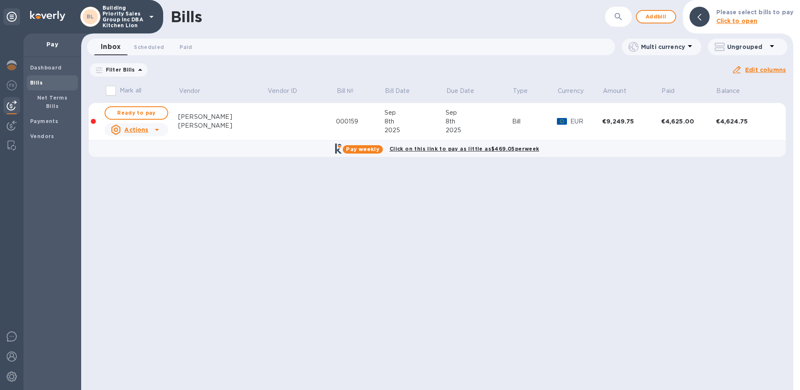
click at [153, 129] on icon at bounding box center [157, 130] width 10 height 10
click at [155, 129] on div at bounding box center [400, 195] width 800 height 390
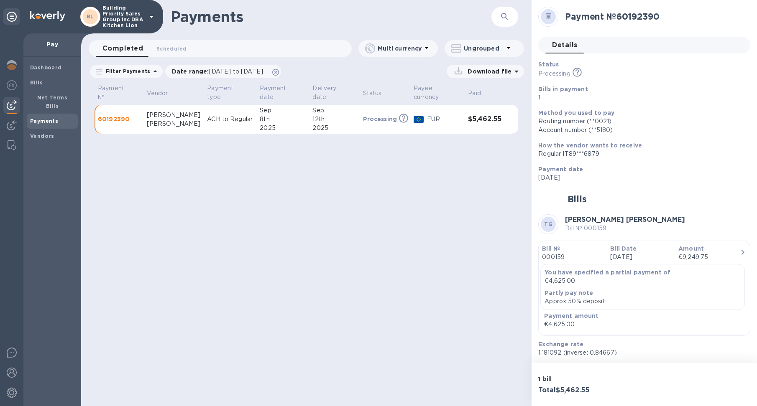
click at [374, 122] on p "Processing" at bounding box center [380, 119] width 34 height 8
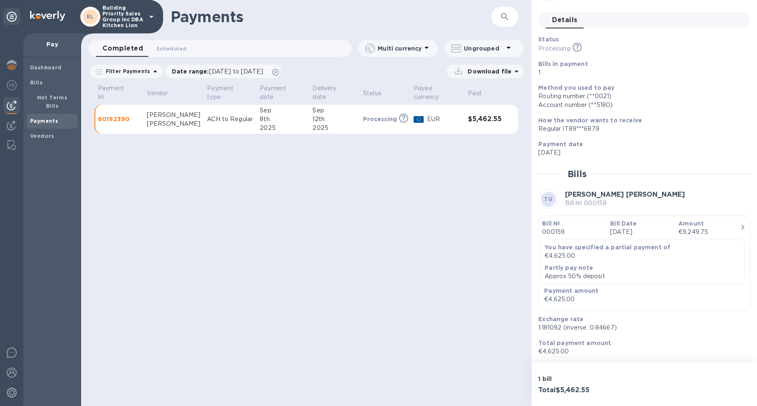
scroll to position [49, 0]
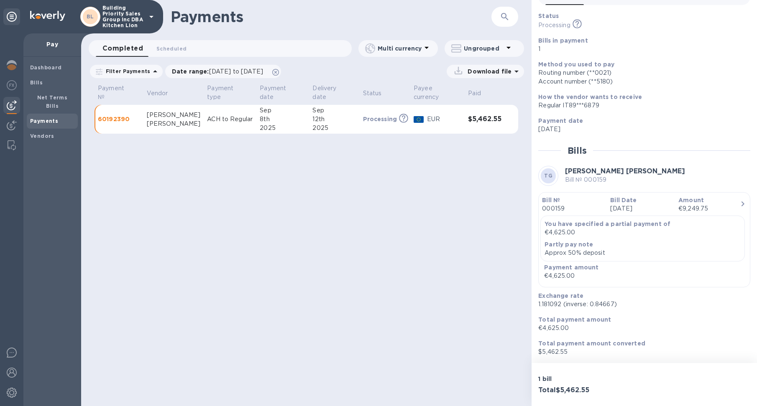
click at [724, 201] on p "Amount" at bounding box center [708, 200] width 61 height 8
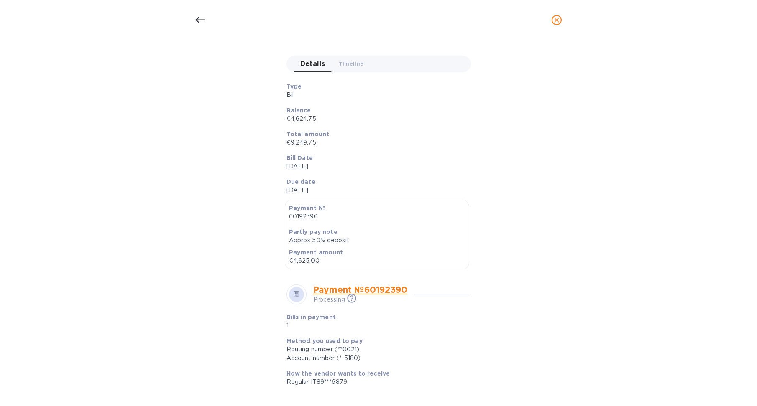
scroll to position [84, 0]
click at [297, 290] on icon at bounding box center [296, 293] width 5 height 6
click at [325, 301] on p "Processing" at bounding box center [329, 298] width 32 height 9
click at [324, 289] on link "Payment № 60192390" at bounding box center [360, 289] width 94 height 10
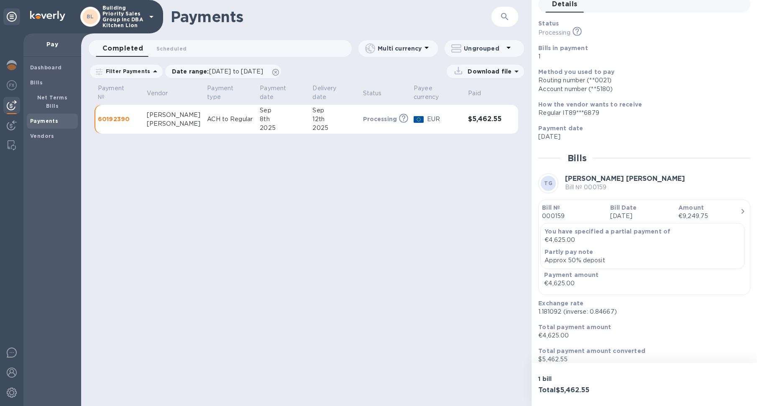
scroll to position [49, 0]
